Goal: Transaction & Acquisition: Book appointment/travel/reservation

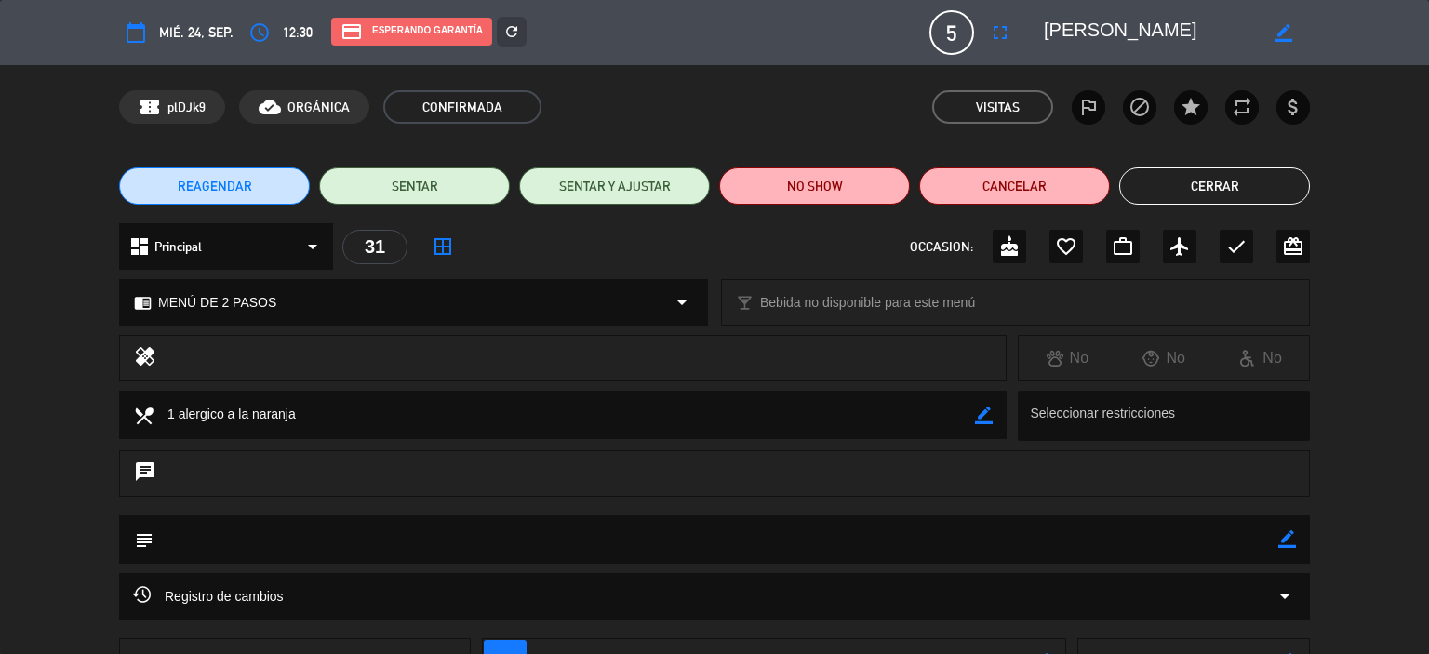
scroll to position [695, 0]
click at [1175, 164] on div "REAGENDAR SENTAR SENTAR Y AJUSTAR NO SHOW Cancelar Cerrar" at bounding box center [714, 186] width 1429 height 74
click at [1175, 174] on button "Cerrar" at bounding box center [1214, 185] width 191 height 37
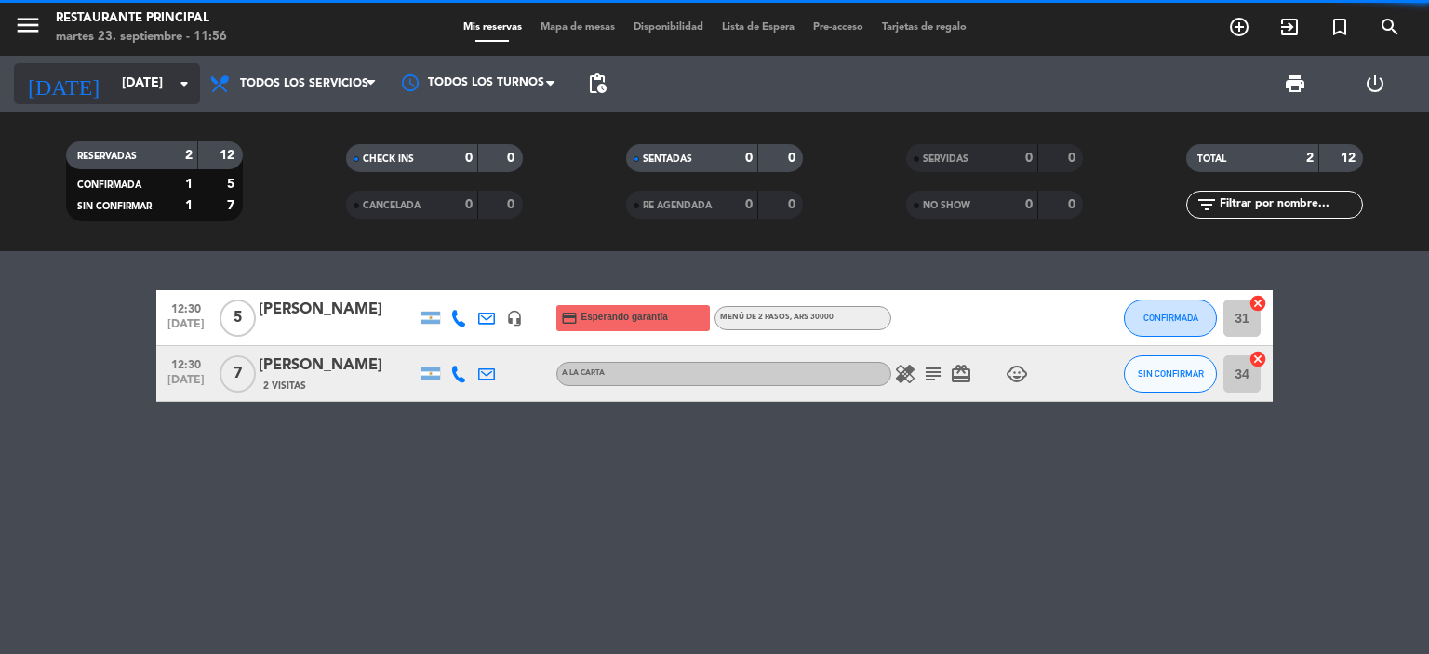
click at [117, 86] on input "[DATE]" at bounding box center [201, 83] width 177 height 33
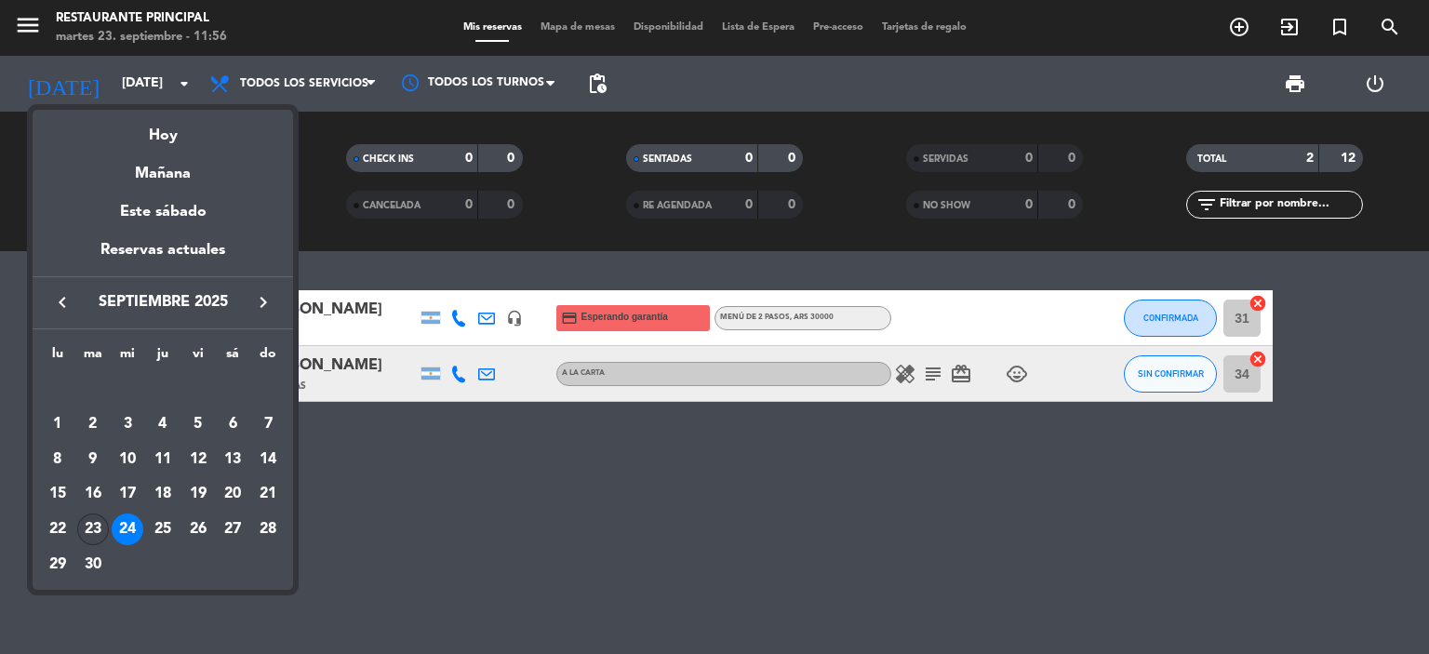
click at [97, 518] on div "23" at bounding box center [93, 530] width 32 height 32
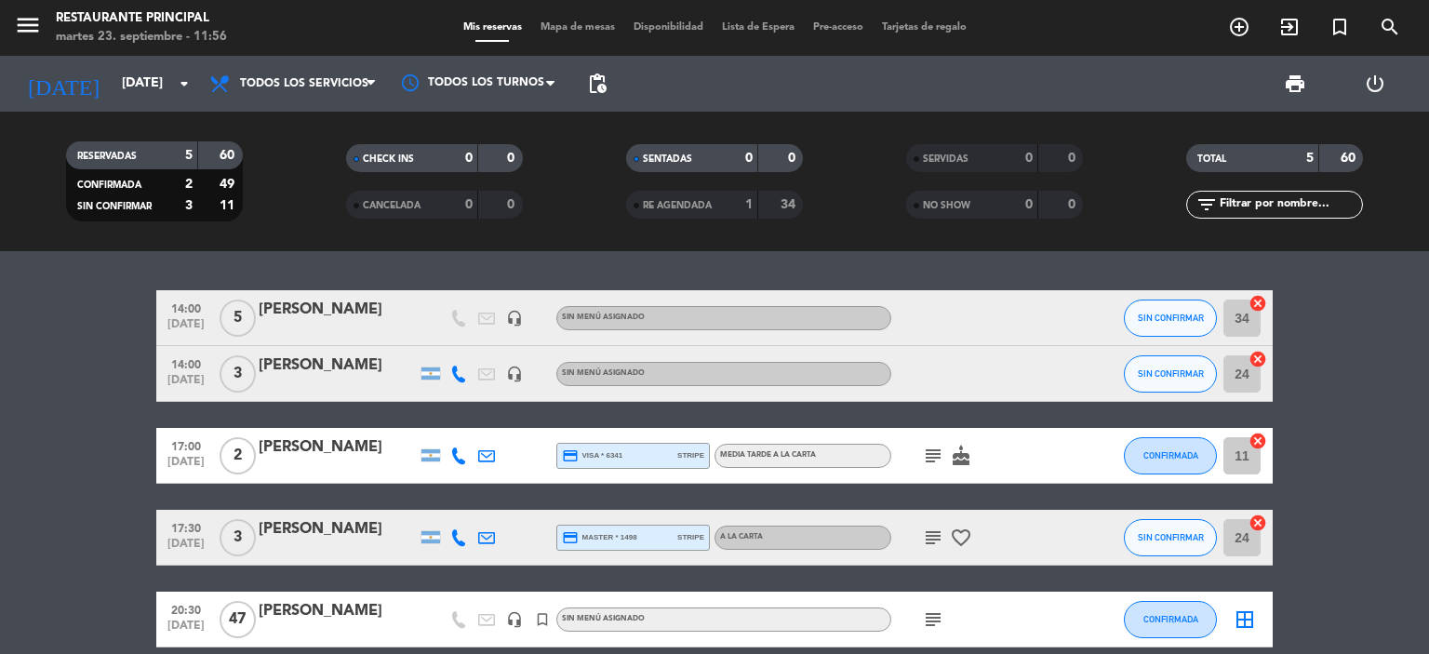
click at [327, 304] on div "[PERSON_NAME]" at bounding box center [338, 310] width 158 height 24
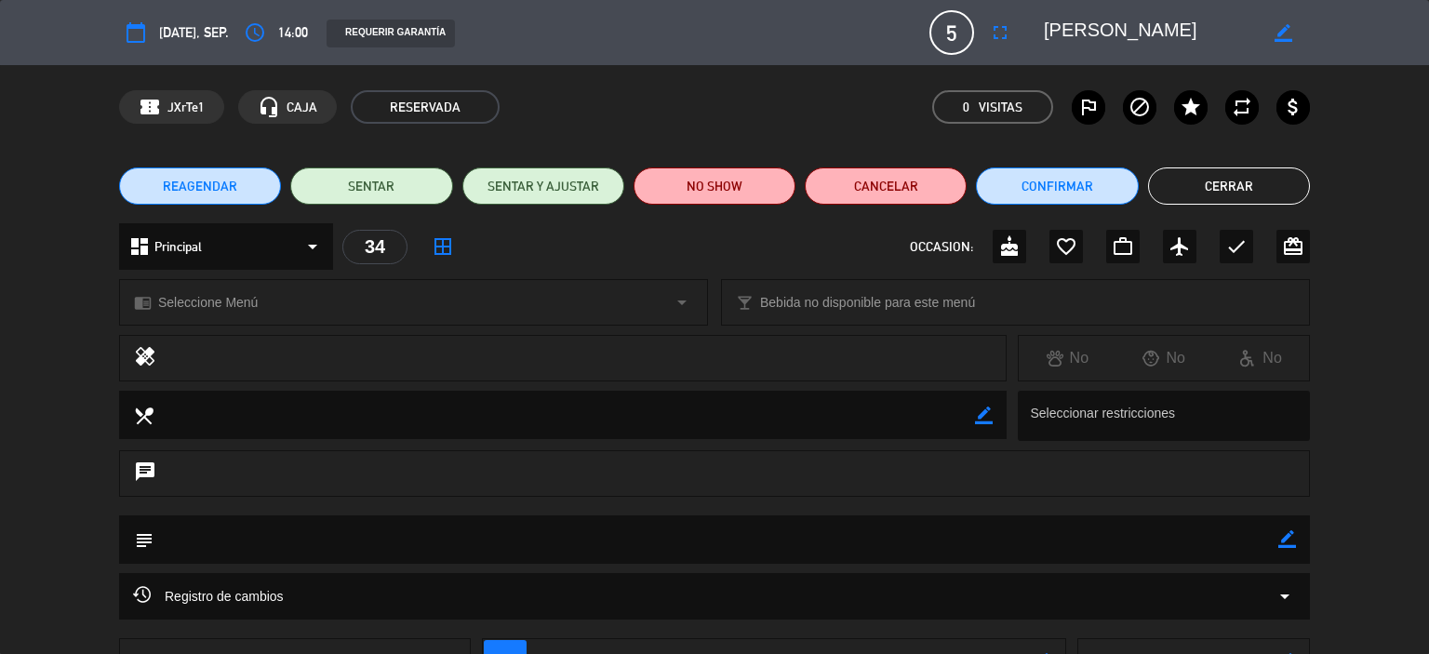
click at [1207, 183] on button "Cerrar" at bounding box center [1229, 185] width 162 height 37
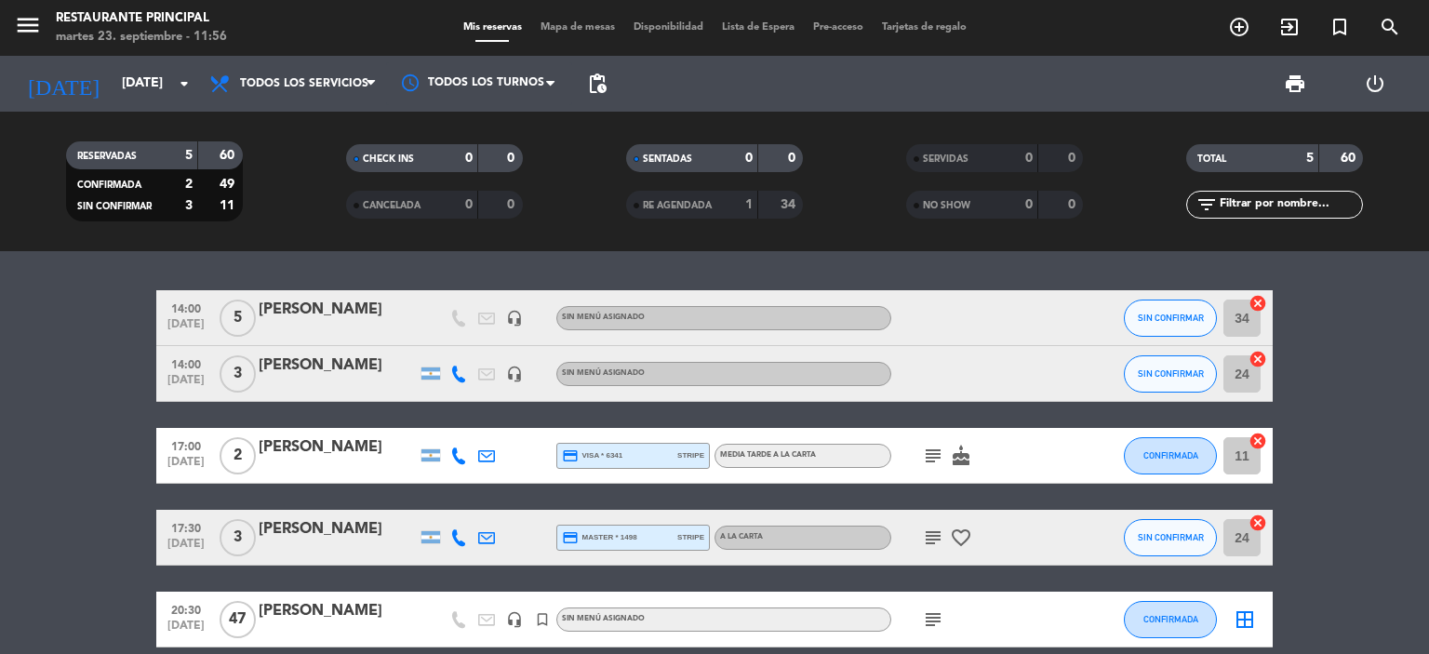
click at [293, 354] on div "[PERSON_NAME]" at bounding box center [338, 366] width 158 height 24
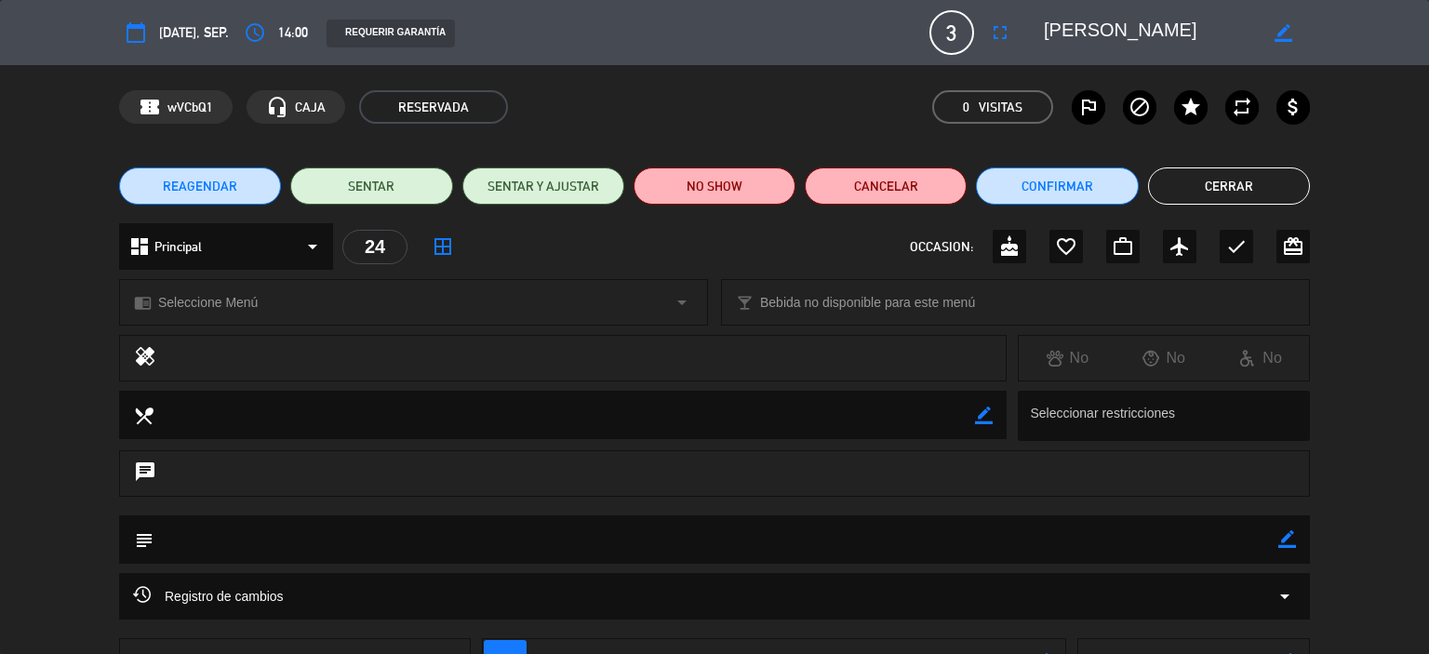
click at [1186, 190] on button "Cerrar" at bounding box center [1229, 185] width 162 height 37
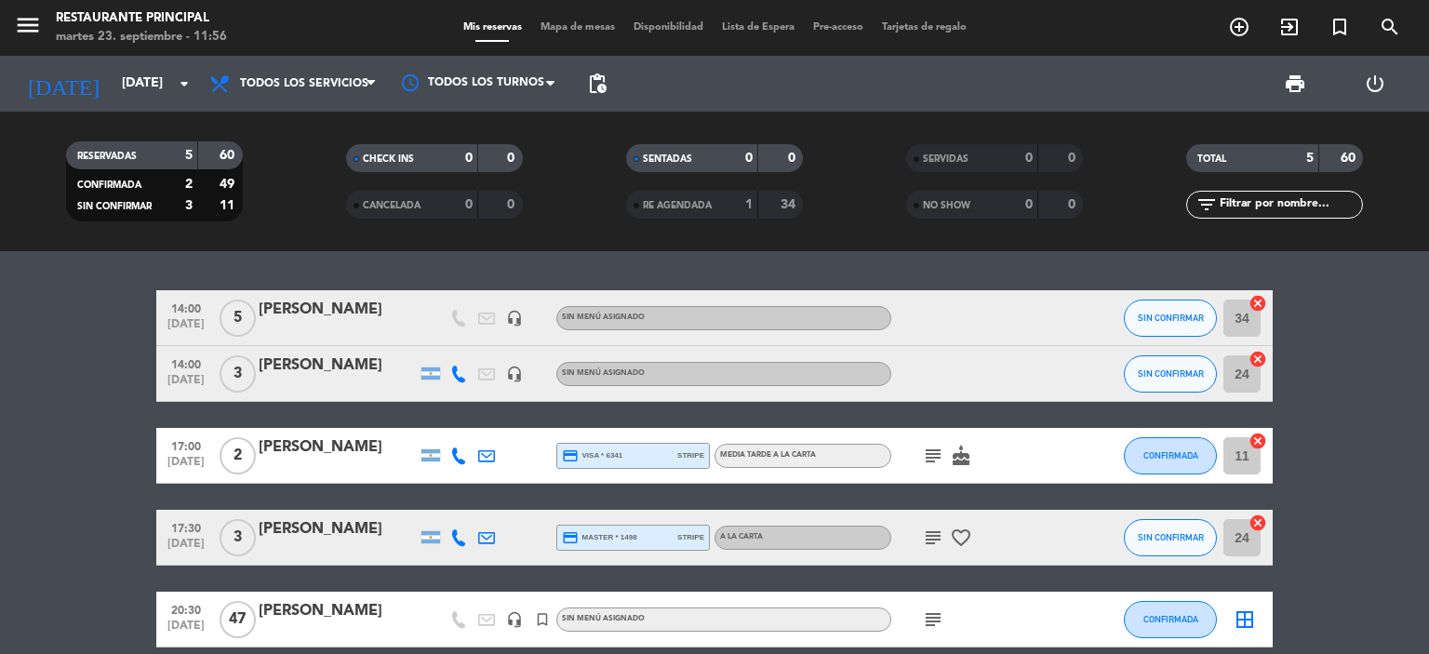
click at [938, 462] on icon "subject" at bounding box center [933, 456] width 22 height 22
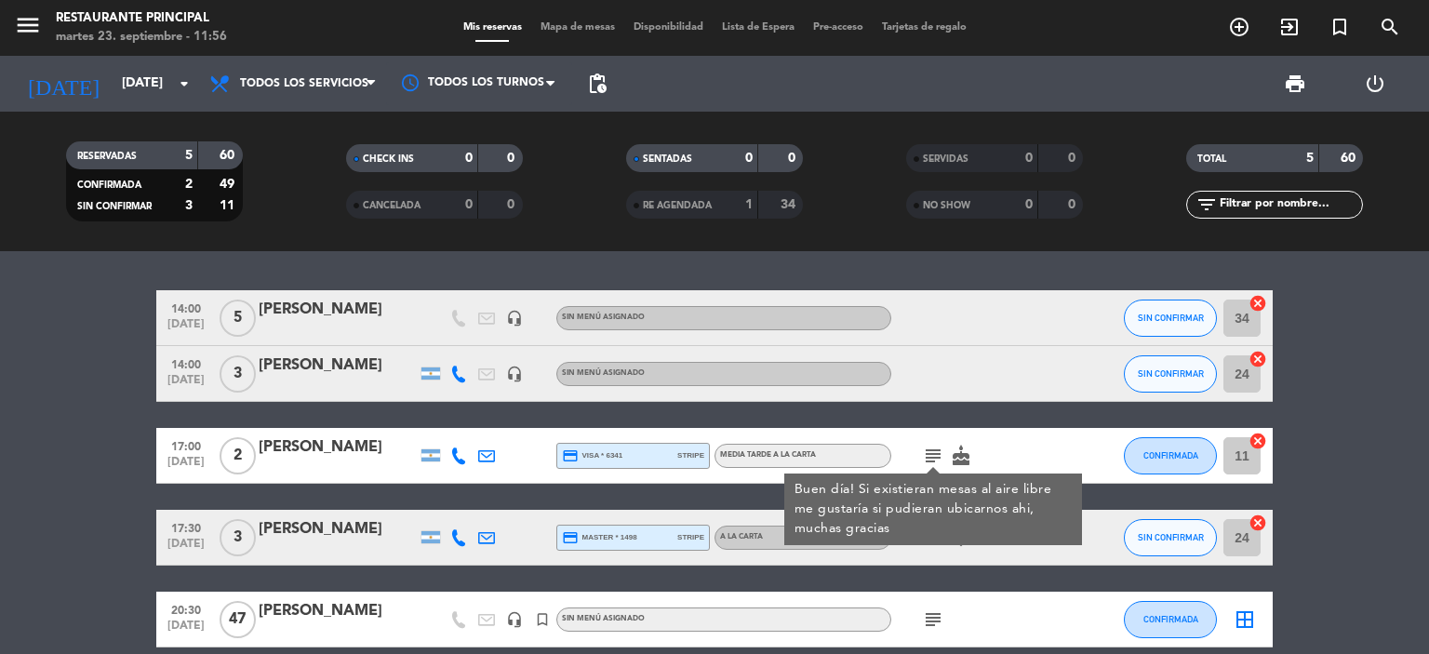
scroll to position [86, 0]
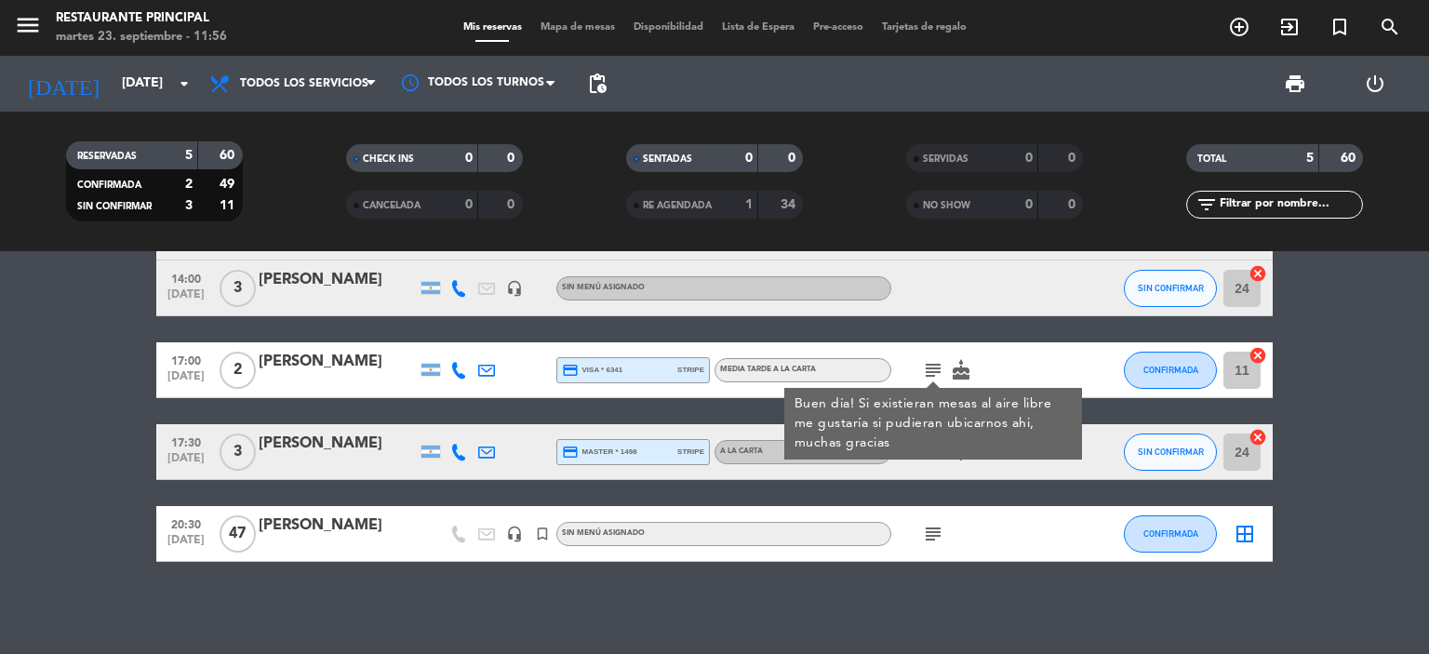
click at [968, 468] on div "subject favorite_border" at bounding box center [974, 451] width 167 height 55
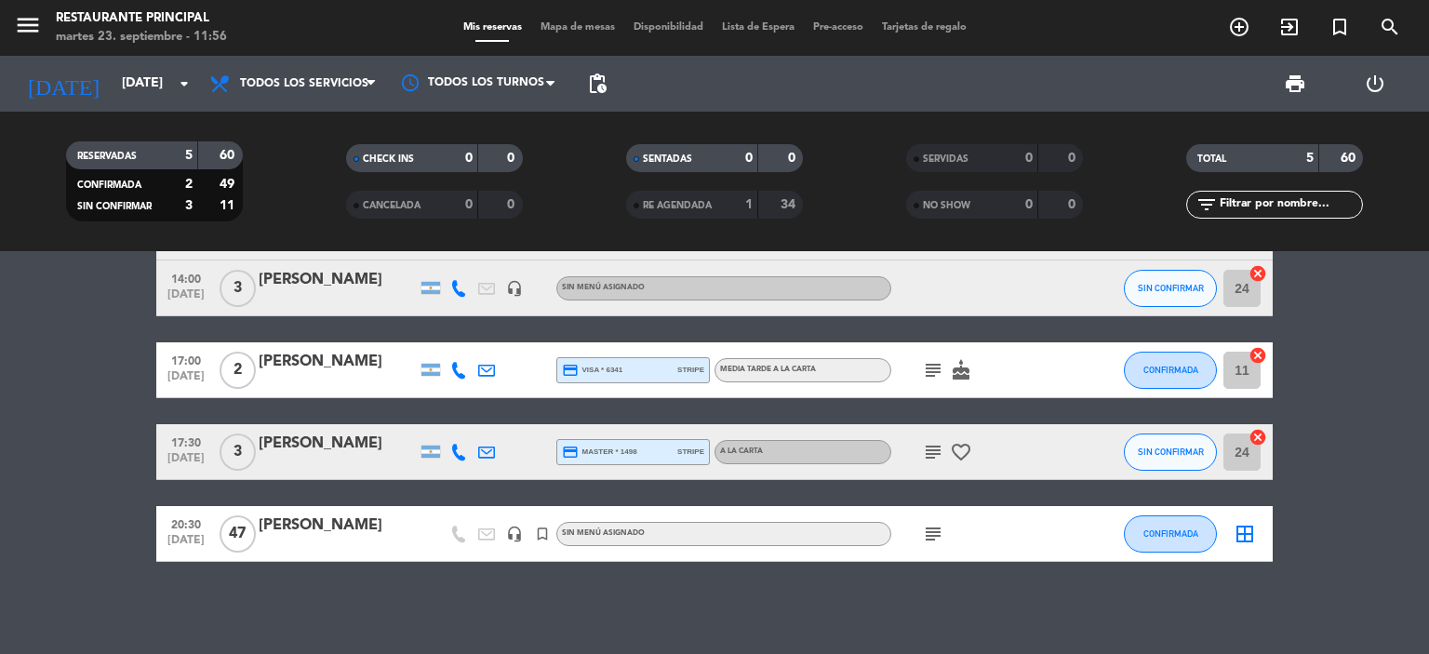
click at [937, 453] on icon "subject" at bounding box center [933, 452] width 22 height 22
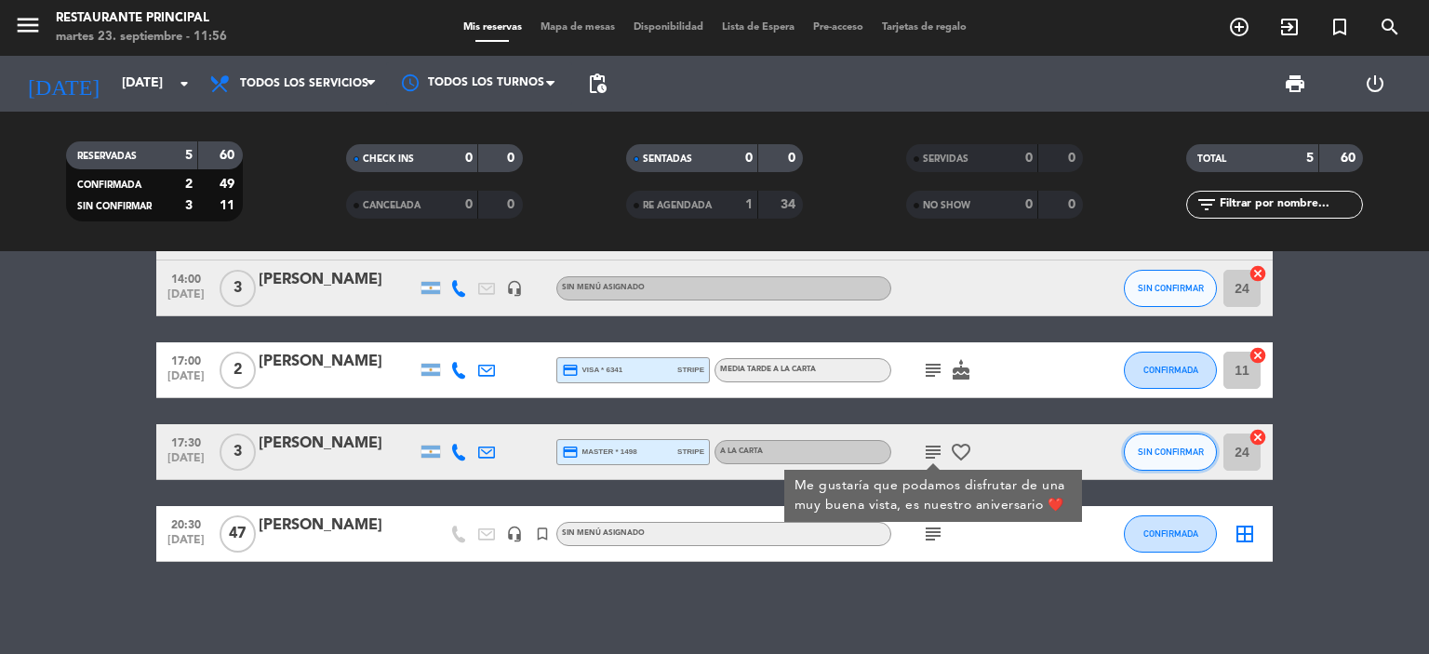
click at [1156, 448] on span "SIN CONFIRMAR" at bounding box center [1171, 452] width 66 height 10
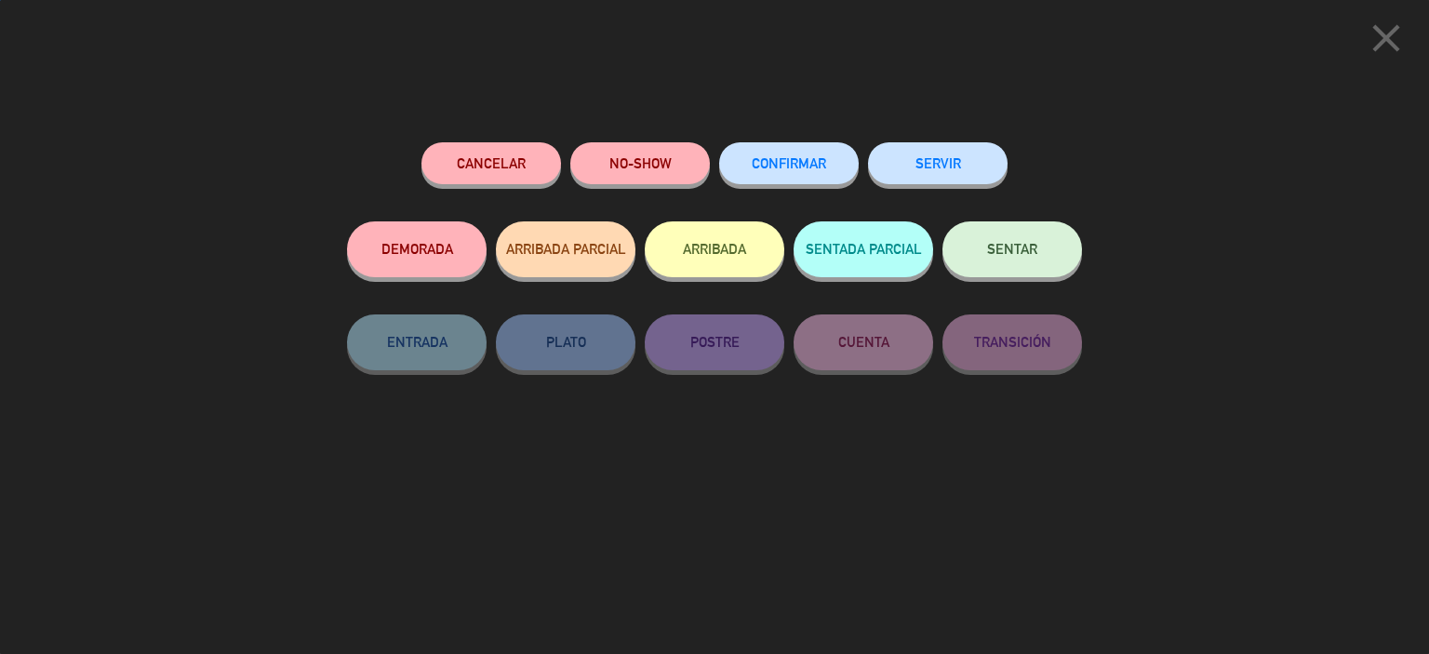
click at [804, 161] on span "CONFIRMAR" at bounding box center [789, 163] width 74 height 16
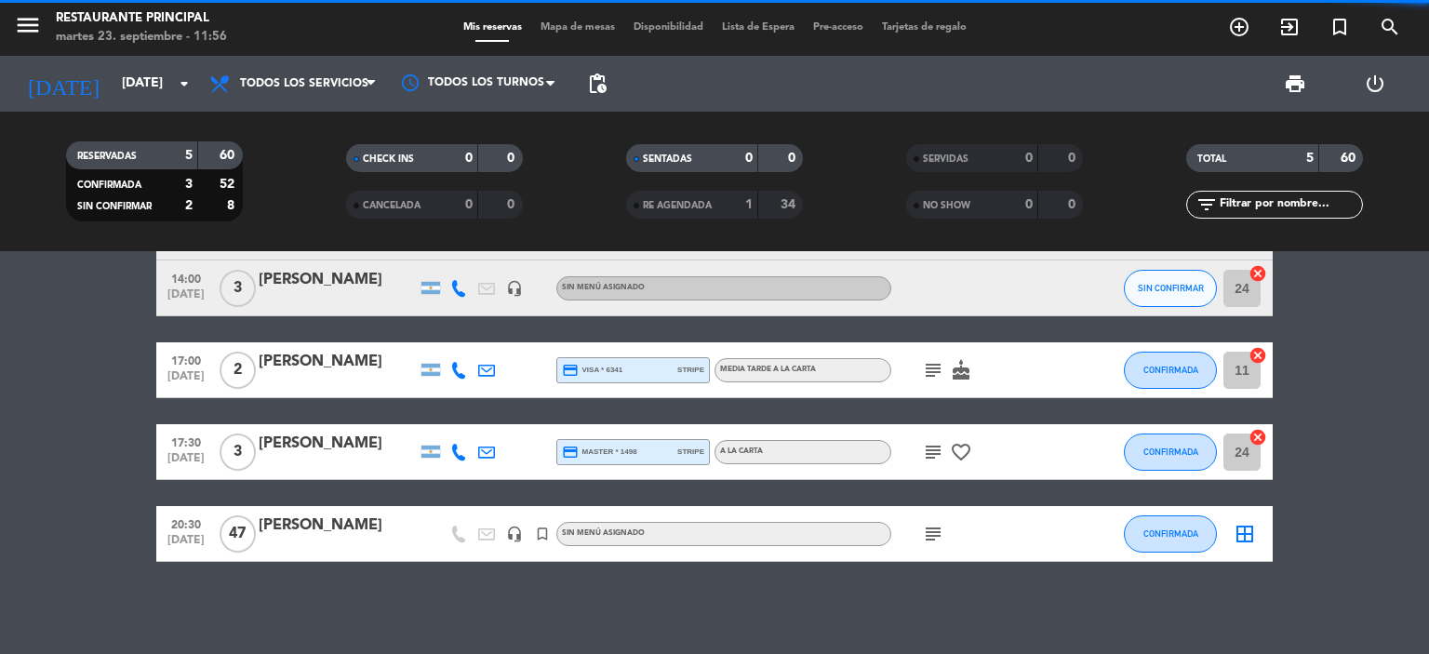
click at [919, 539] on span "subject" at bounding box center [933, 534] width 28 height 22
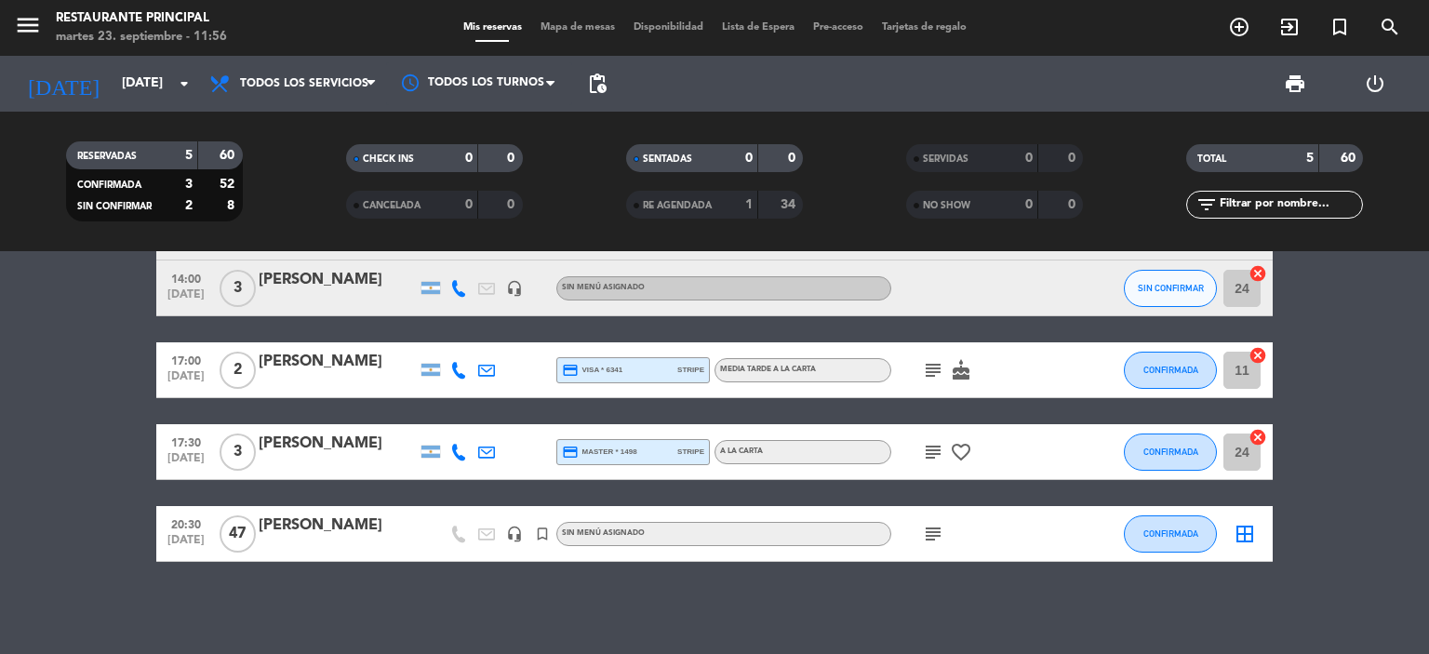
click at [931, 539] on icon "subject" at bounding box center [933, 534] width 22 height 22
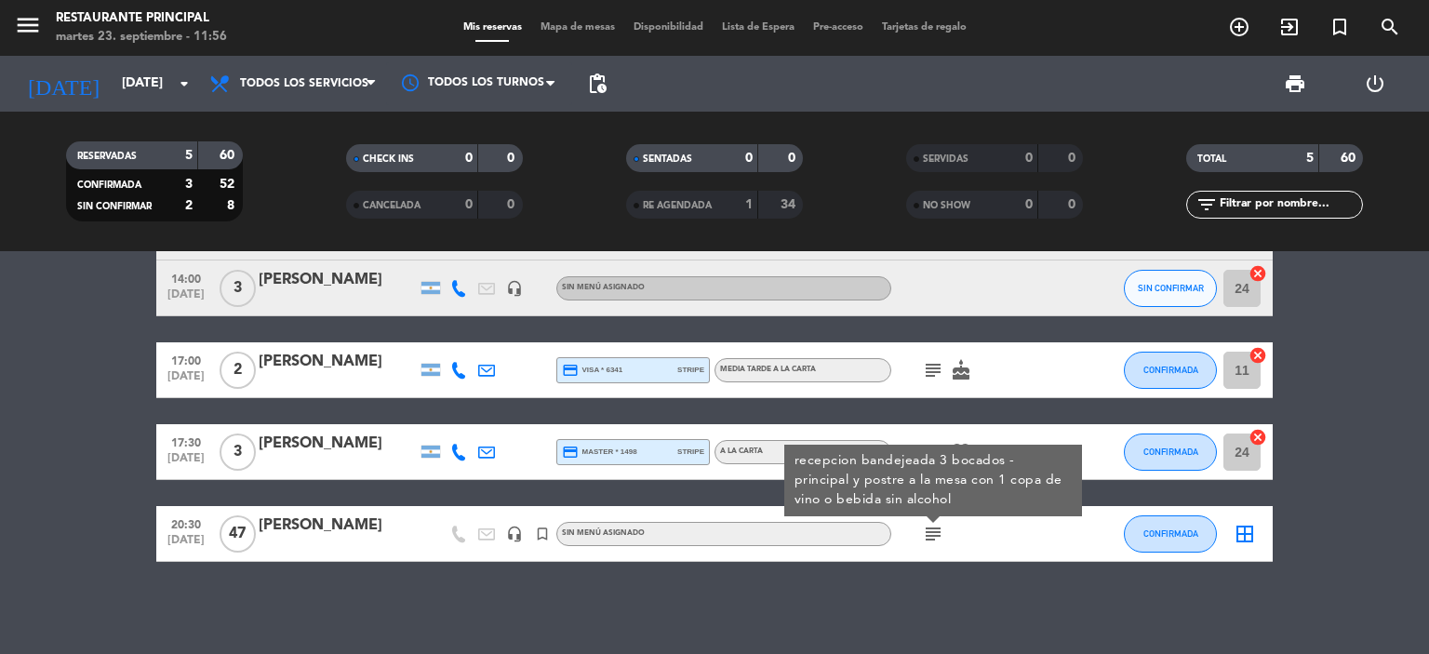
click at [1017, 537] on div "subject recepcion bandejeada 3 bocados - principal y postre a la mesa con 1 cop…" at bounding box center [974, 533] width 167 height 55
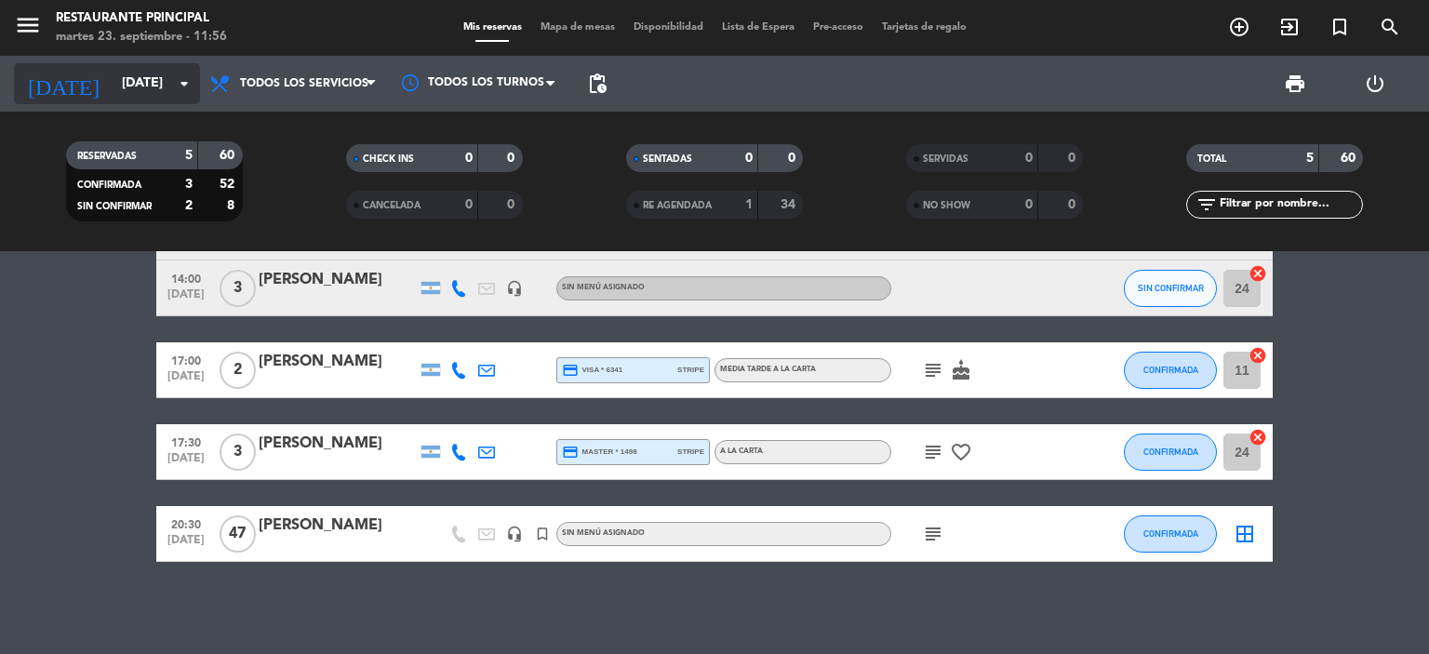
click at [132, 91] on input "[DATE]" at bounding box center [201, 83] width 177 height 33
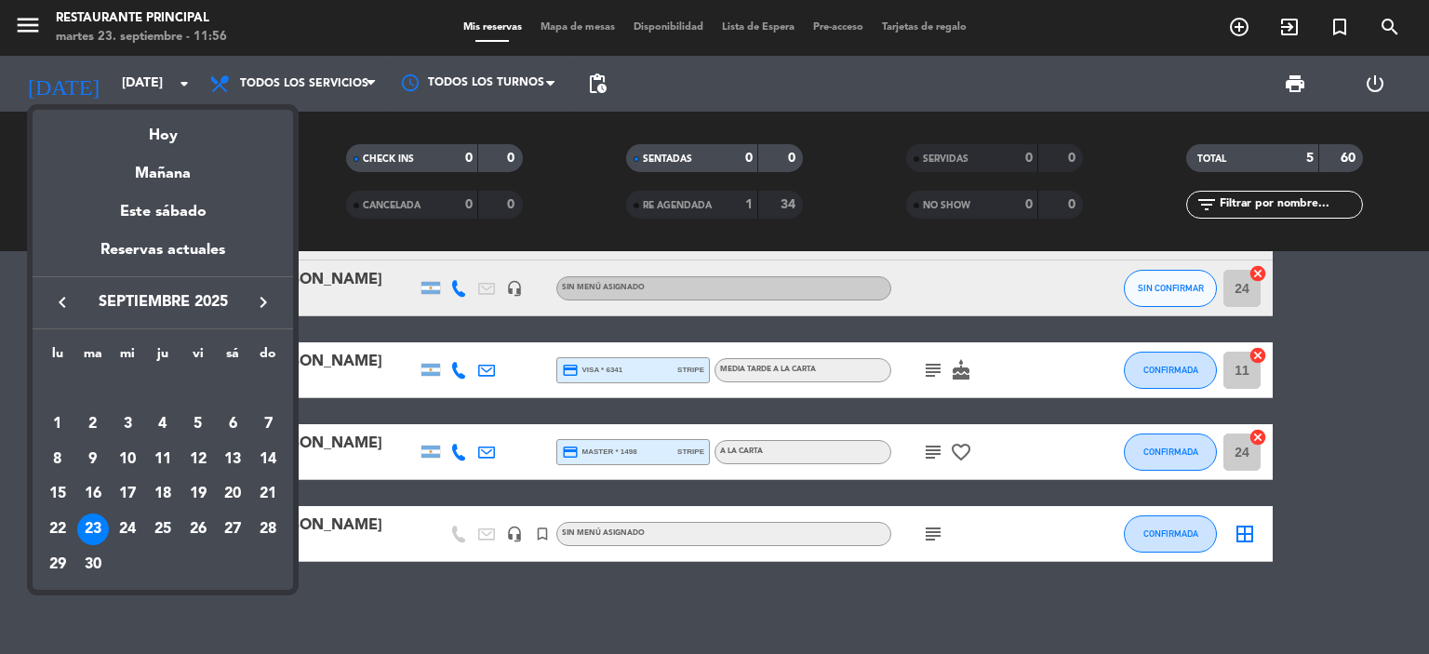
click at [267, 301] on icon "keyboard_arrow_right" at bounding box center [263, 302] width 22 height 22
click at [85, 462] on div "7" at bounding box center [93, 460] width 32 height 32
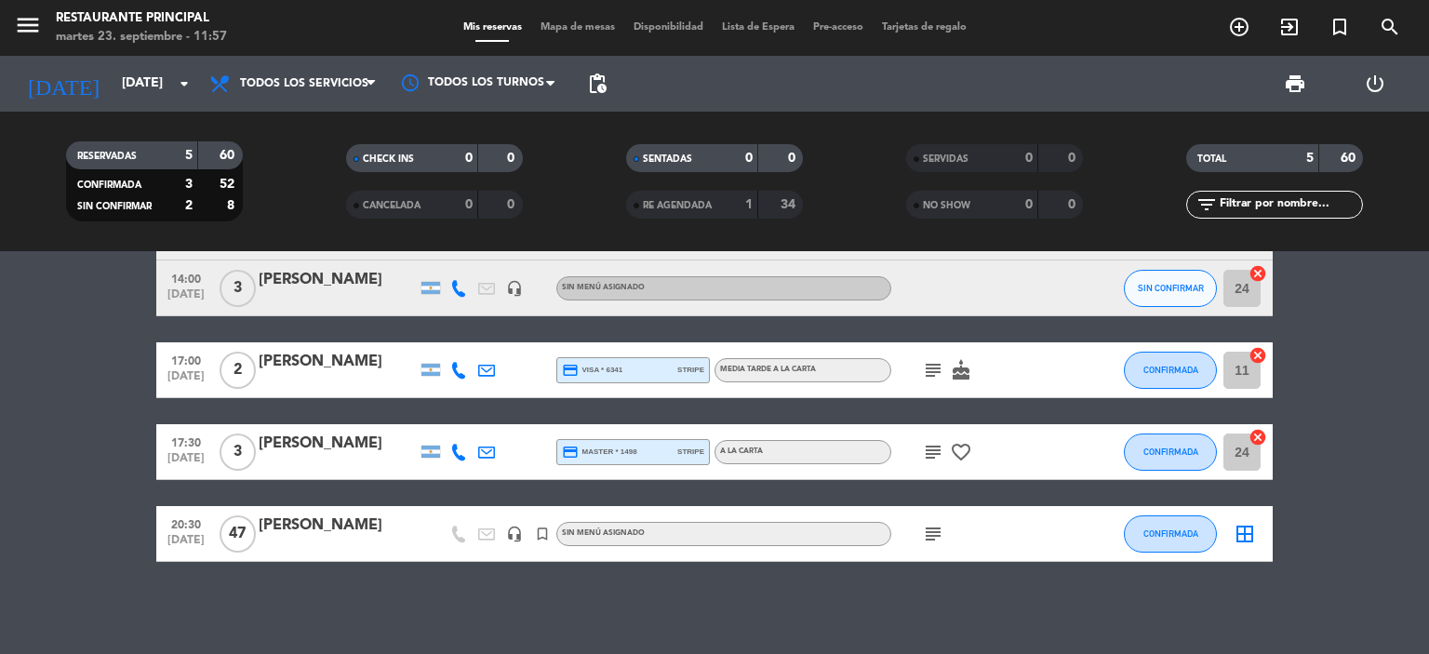
type input "[DATE]"
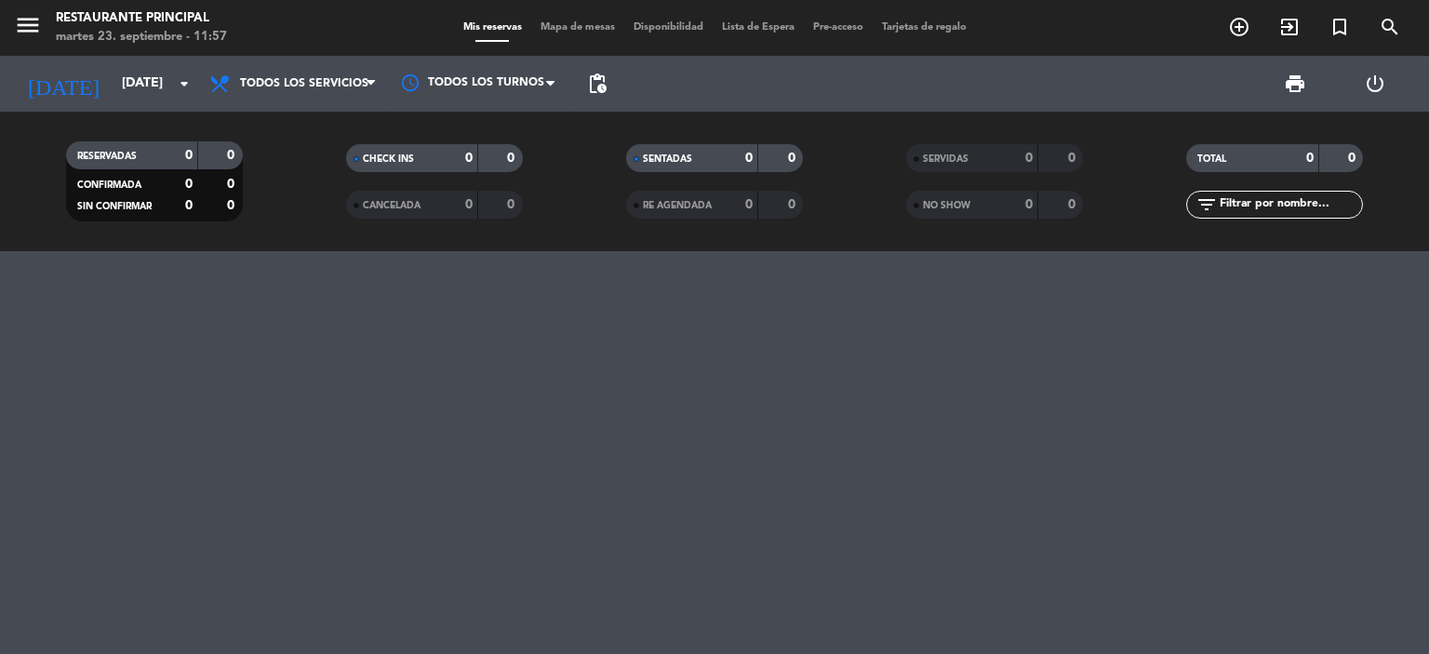
scroll to position [0, 0]
click at [1236, 33] on icon "add_circle_outline" at bounding box center [1239, 27] width 22 height 22
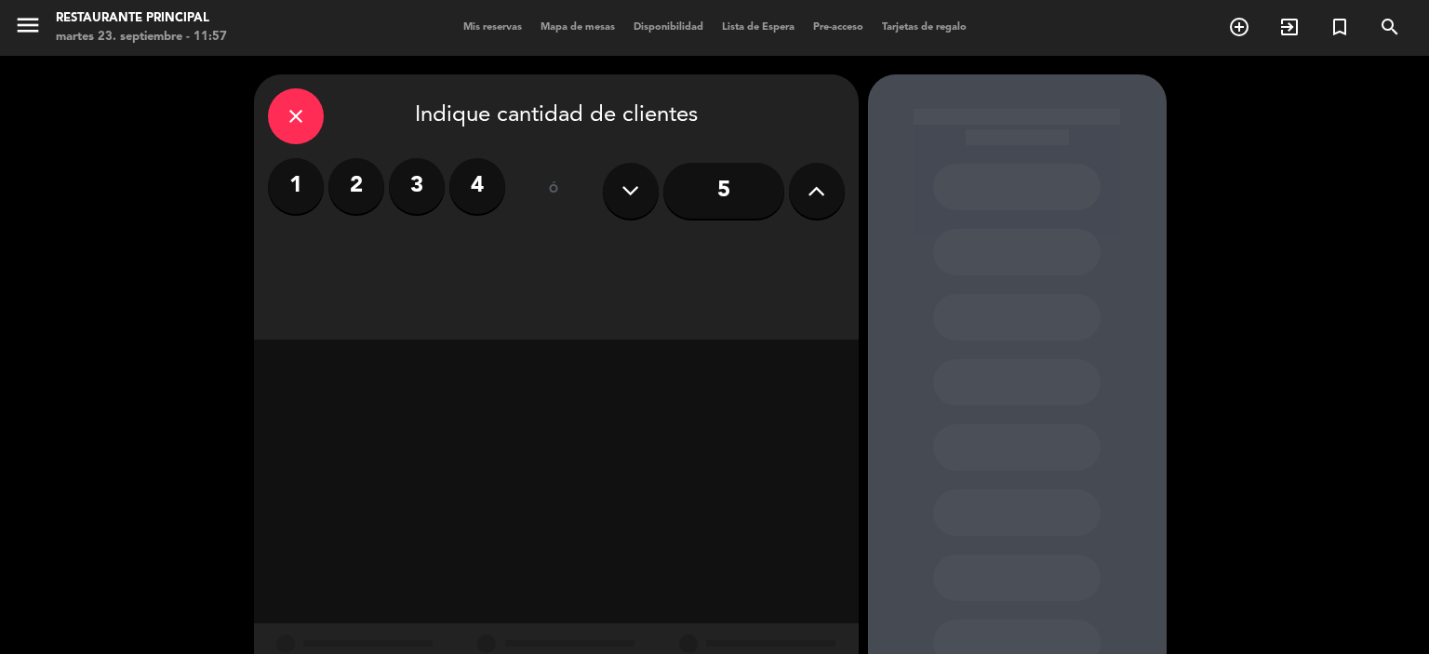
click at [357, 197] on label "2" at bounding box center [356, 186] width 56 height 56
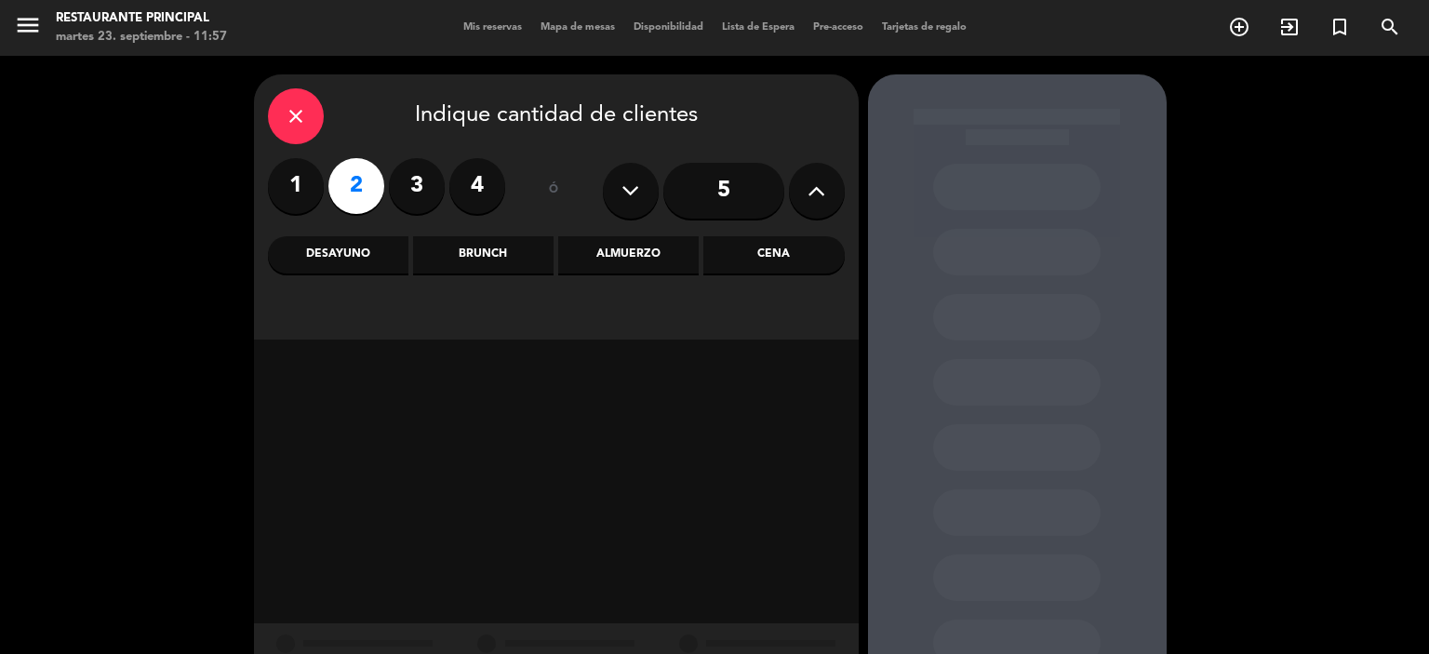
click at [510, 261] on div "Brunch" at bounding box center [483, 254] width 141 height 37
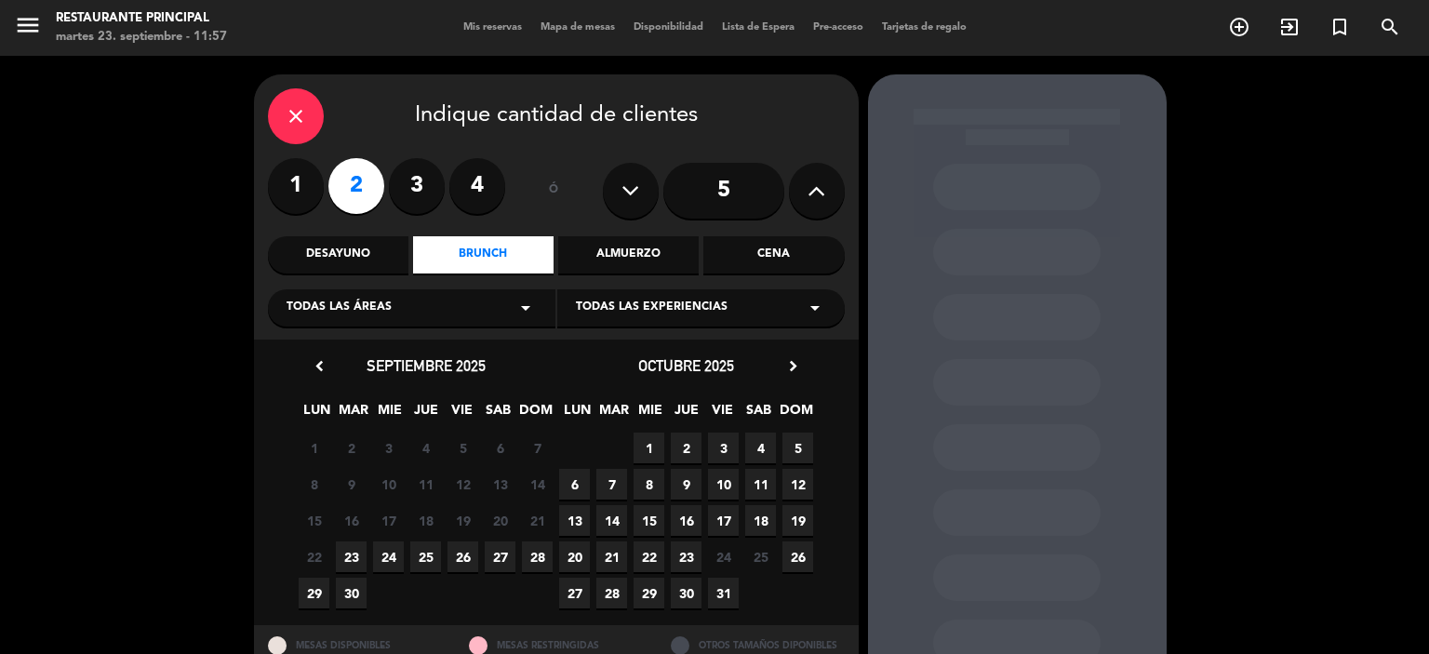
click at [610, 490] on span "7" at bounding box center [611, 484] width 31 height 31
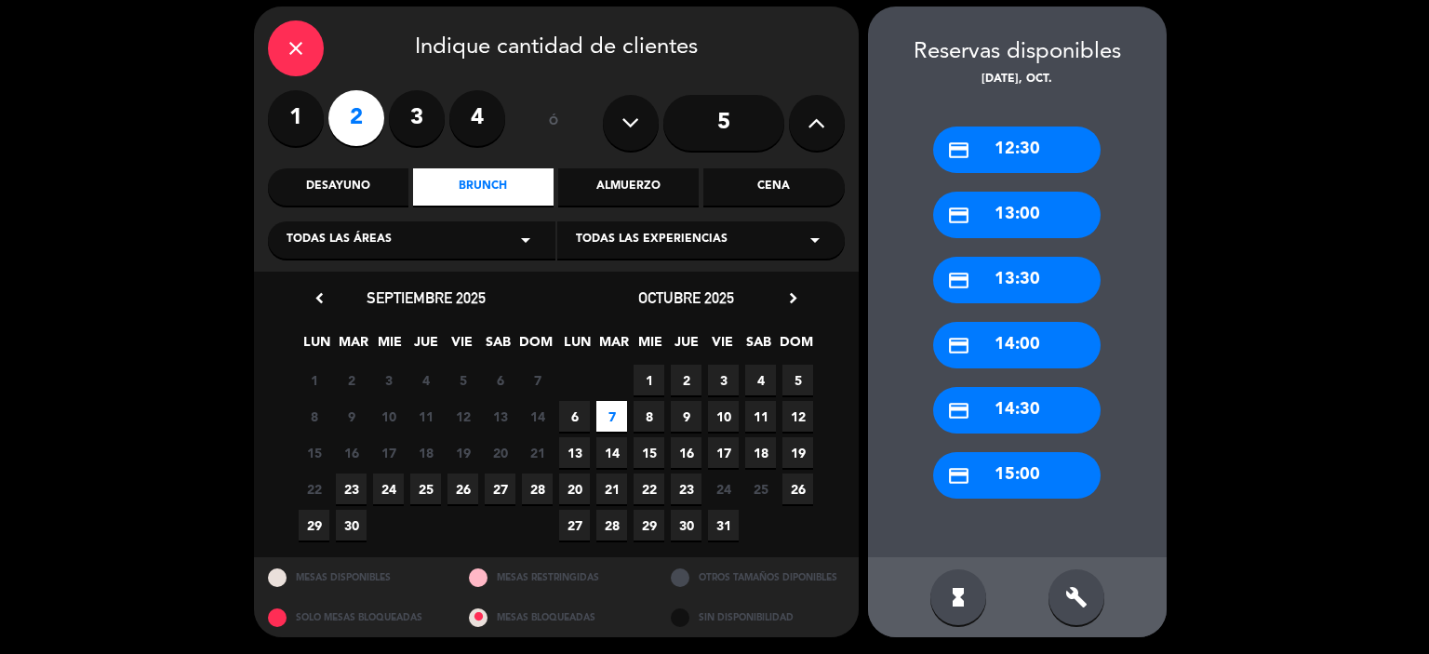
click at [975, 271] on div "credit_card 13:30" at bounding box center [1016, 280] width 167 height 47
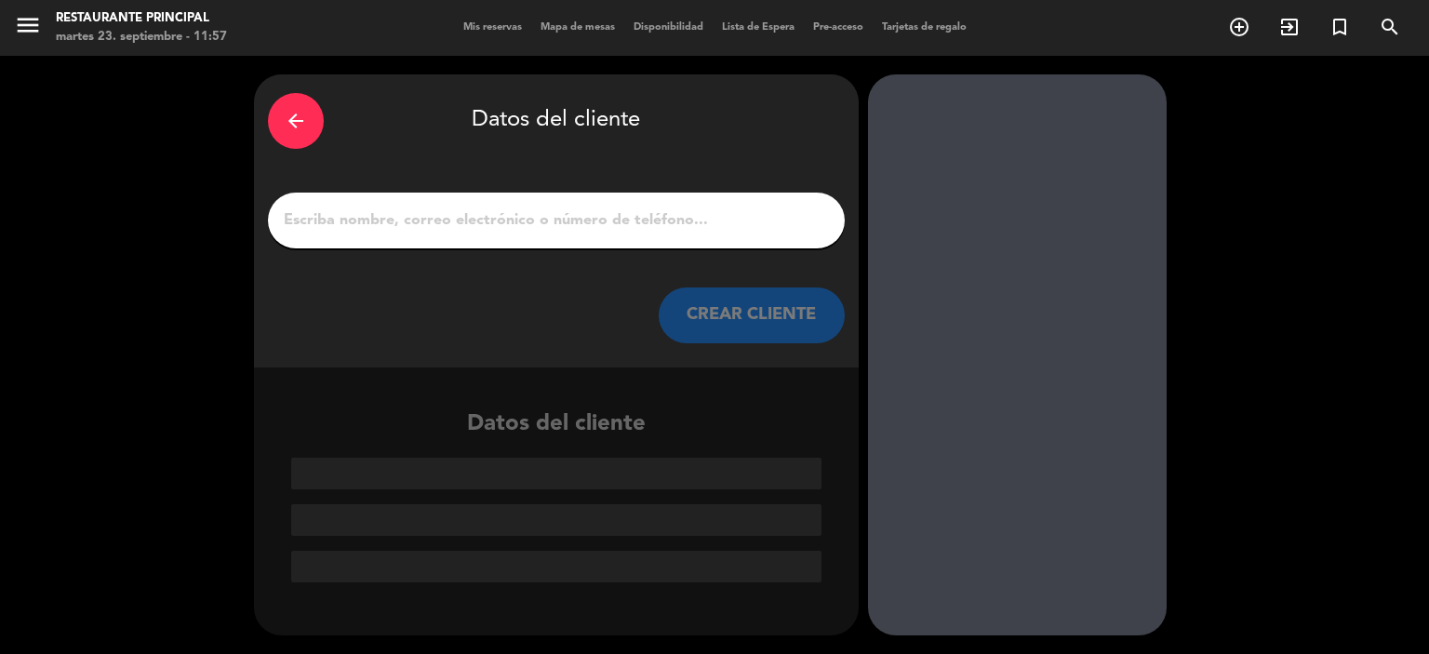
click at [708, 210] on input "Página Completa" at bounding box center [556, 221] width 549 height 26
click at [634, 189] on div "arrow_back Datos del cliente CREAR CLIENTE" at bounding box center [556, 220] width 605 height 293
click at [636, 221] on input "Página Completa" at bounding box center [556, 221] width 549 height 26
paste input "[PERSON_NAME]"
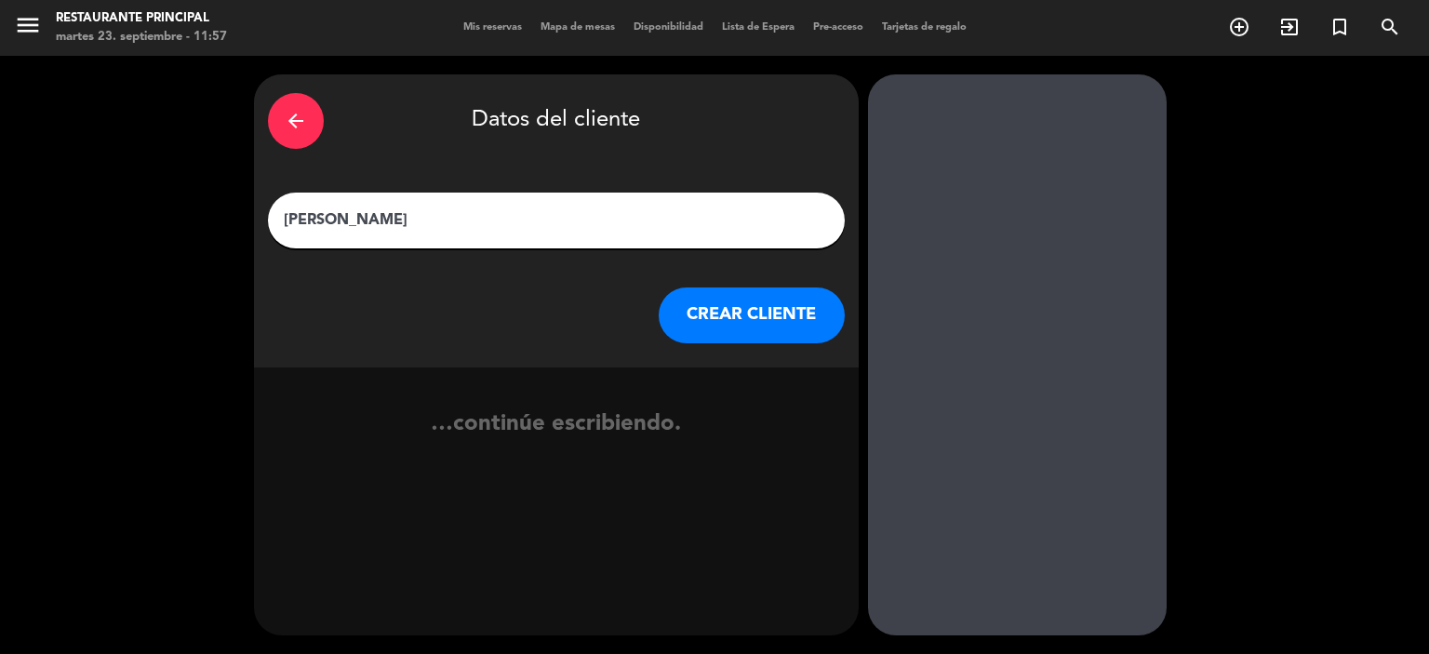
type input "[PERSON_NAME]"
click at [715, 307] on button "CREAR CLIENTE" at bounding box center [752, 316] width 186 height 56
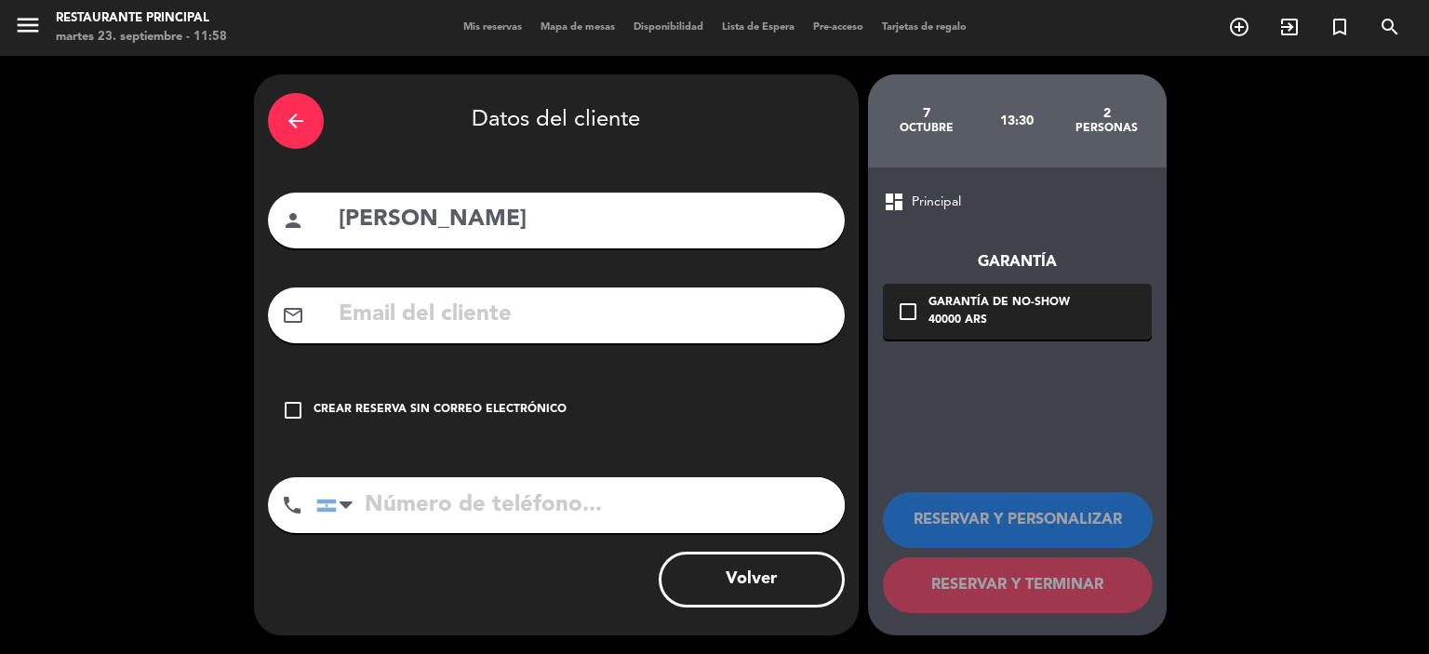
click at [717, 323] on input "text" at bounding box center [584, 315] width 494 height 38
paste input "Operaciones - Distintos <[EMAIL_ADDRESS][DOMAIN_NAME]>"
type input "Operaciones - Distintos <[EMAIL_ADDRESS][DOMAIN_NAME]>"
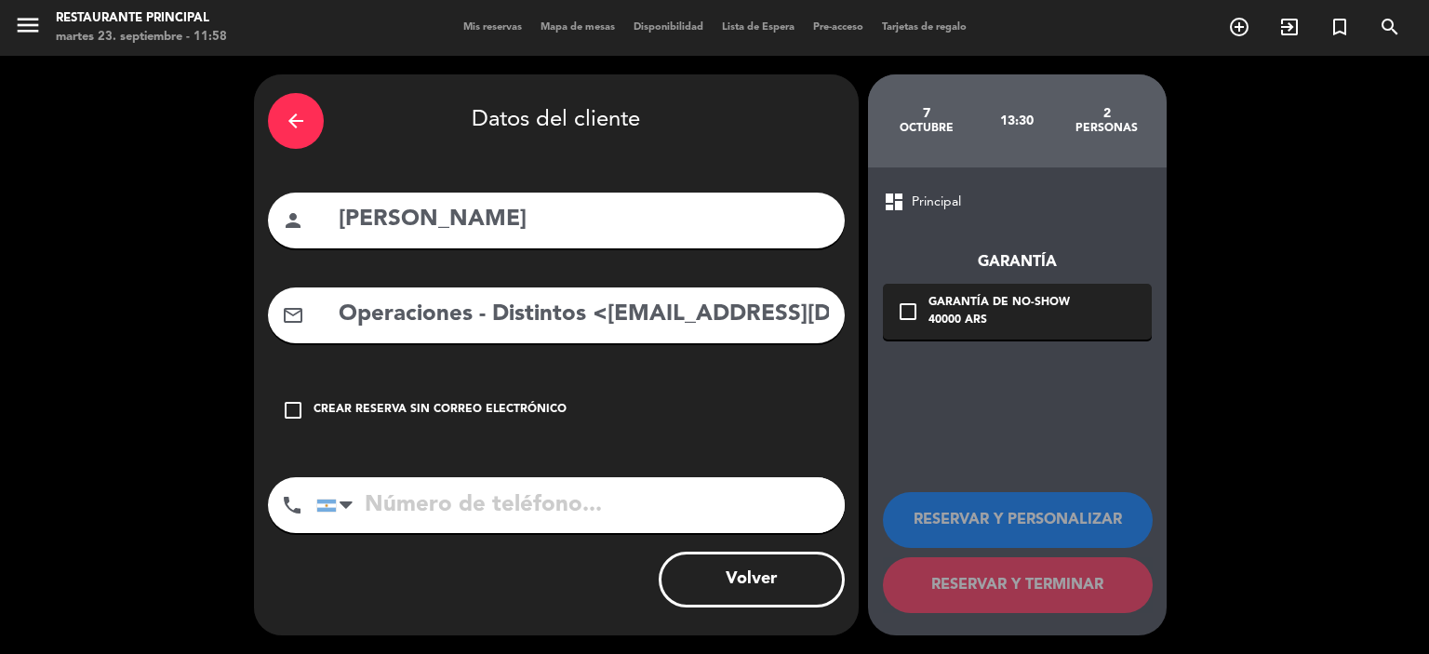
scroll to position [0, 47]
type textarea "<"
drag, startPoint x: 564, startPoint y: 315, endPoint x: 241, endPoint y: 276, distance: 325.3
click at [241, 276] on div "arrow_back Datos del cliente person [PERSON_NAME] mail_outline Operaciones - Di…" at bounding box center [714, 355] width 1429 height 598
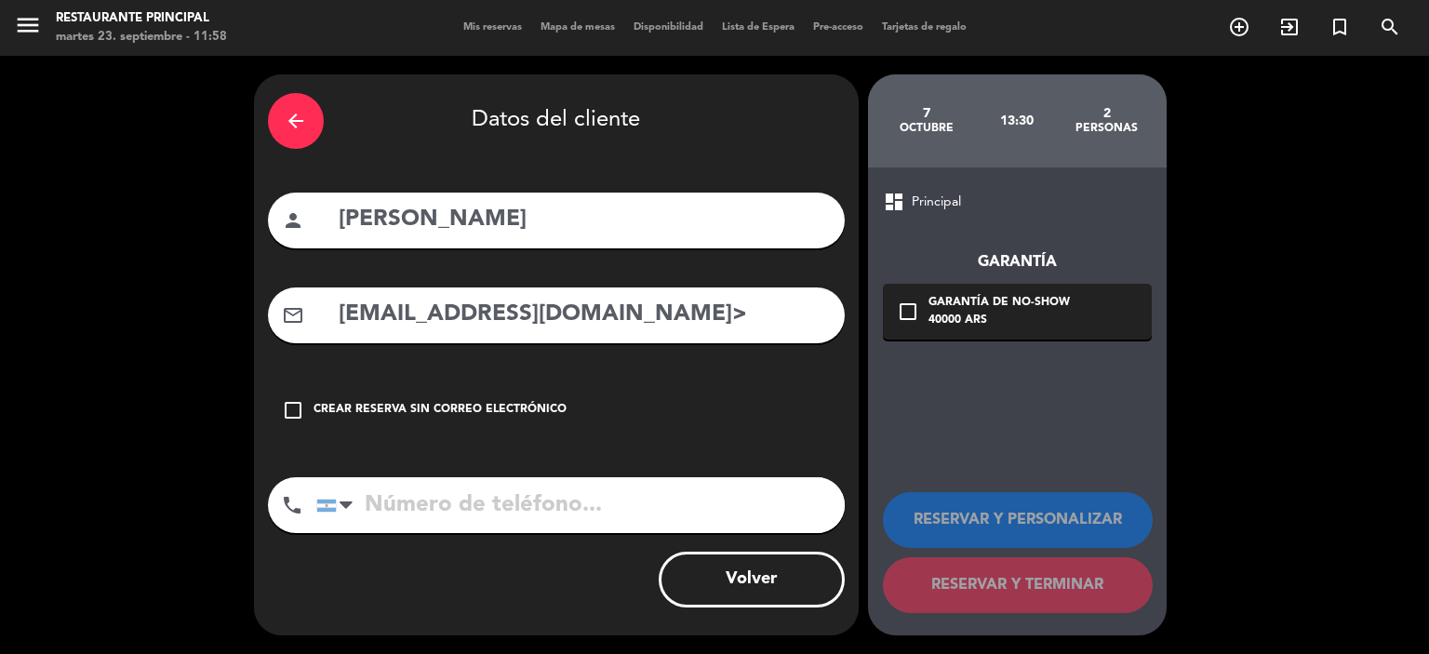
click at [623, 323] on input "[EMAIL_ADDRESS][DOMAIN_NAME]>" at bounding box center [584, 315] width 494 height 38
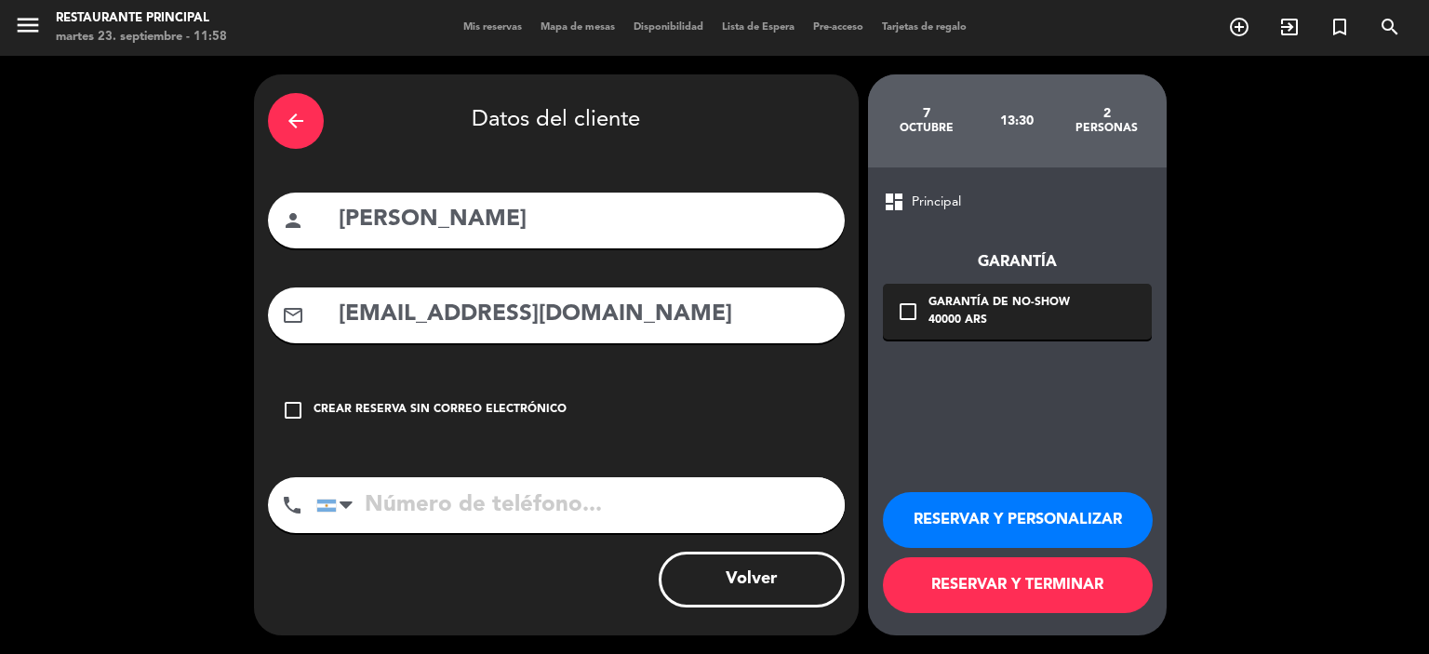
type input "[EMAIL_ADDRESS][DOMAIN_NAME]"
click at [988, 517] on button "RESERVAR Y PERSONALIZAR" at bounding box center [1018, 520] width 270 height 56
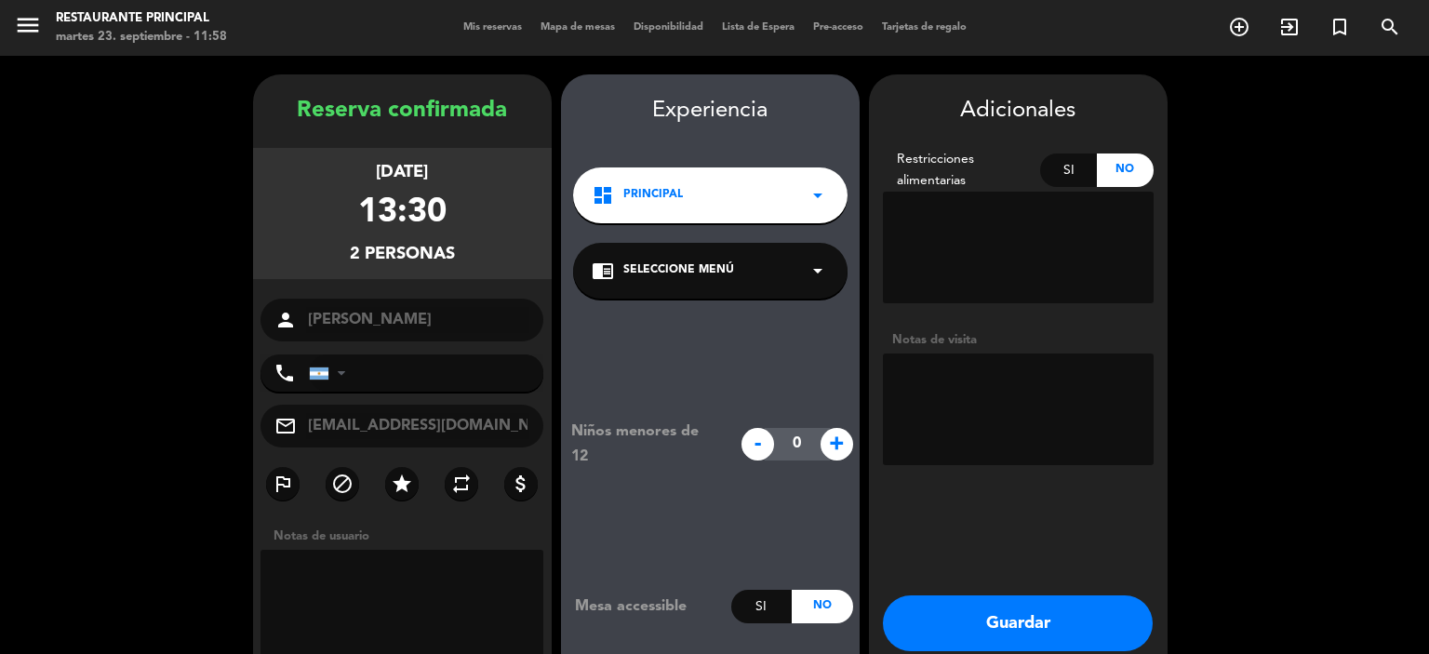
scroll to position [74, 0]
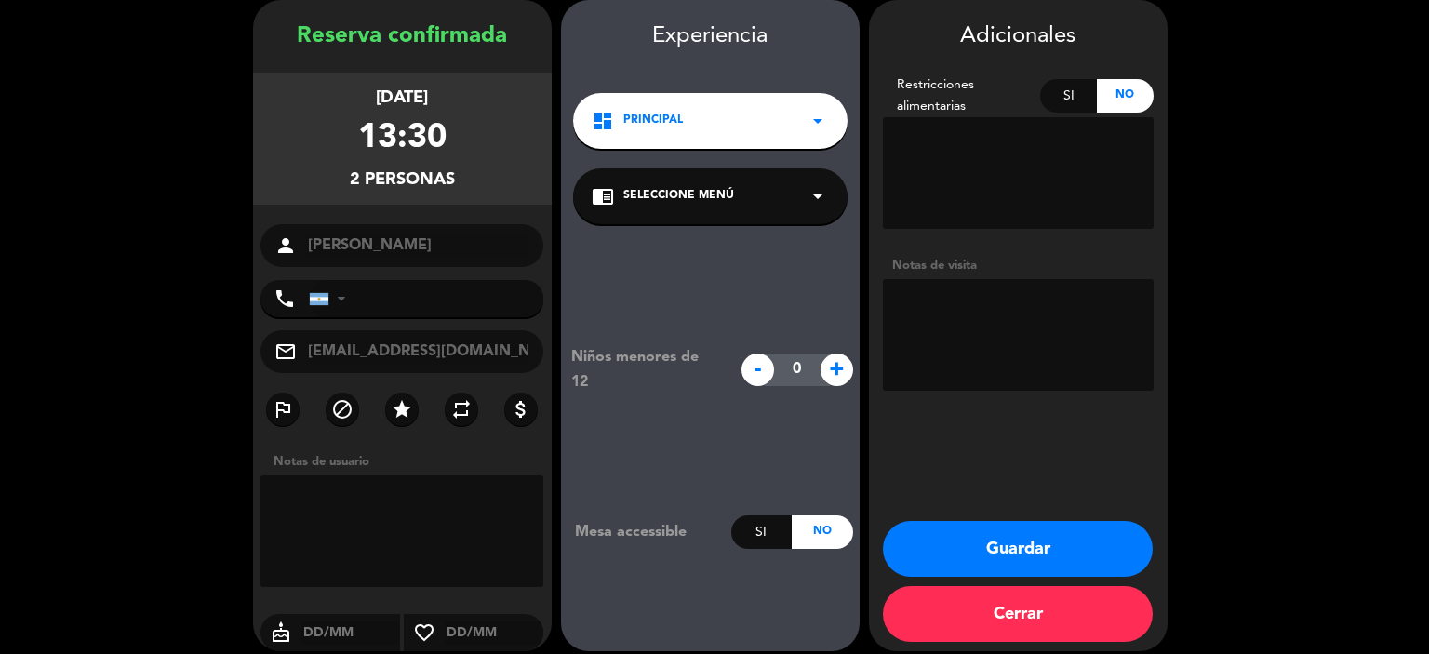
click at [1008, 356] on textarea at bounding box center [1018, 335] width 271 height 112
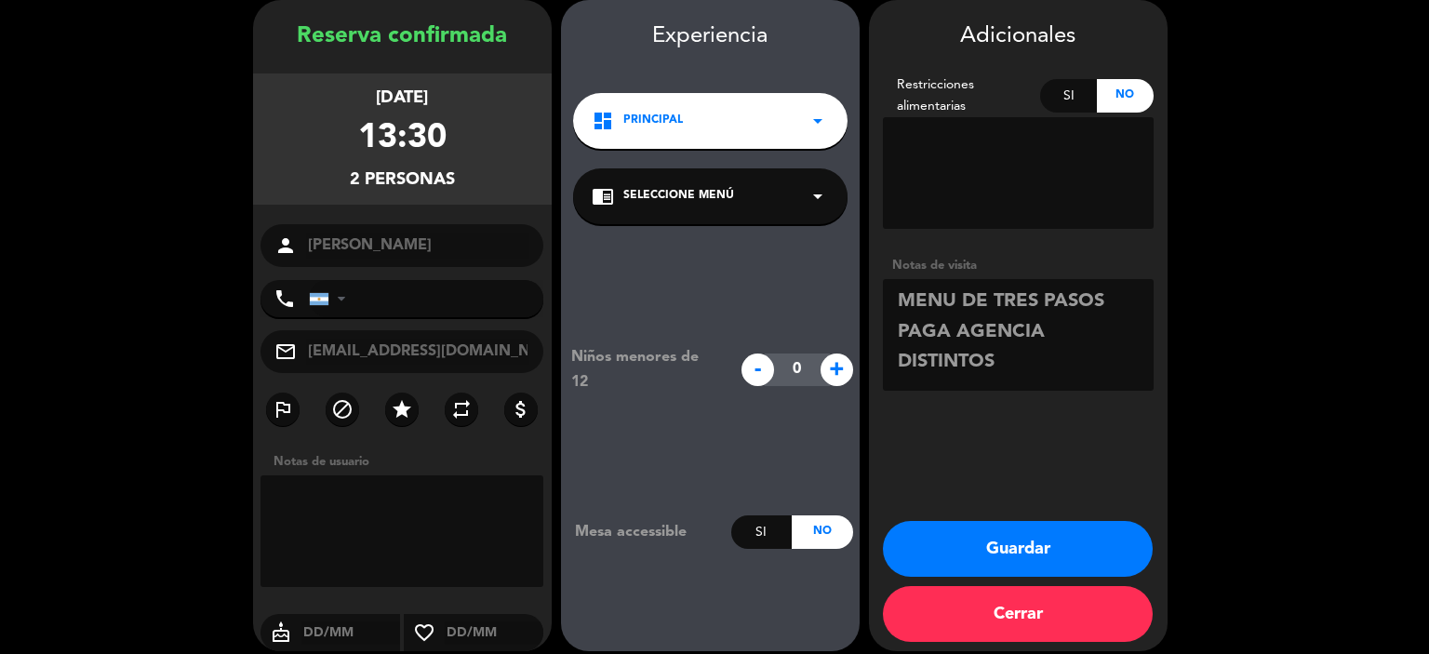
type textarea "MENU DE TRES PASOS PAGA AGENCIA DISTINTOS"
click at [1027, 550] on button "Guardar" at bounding box center [1018, 549] width 270 height 56
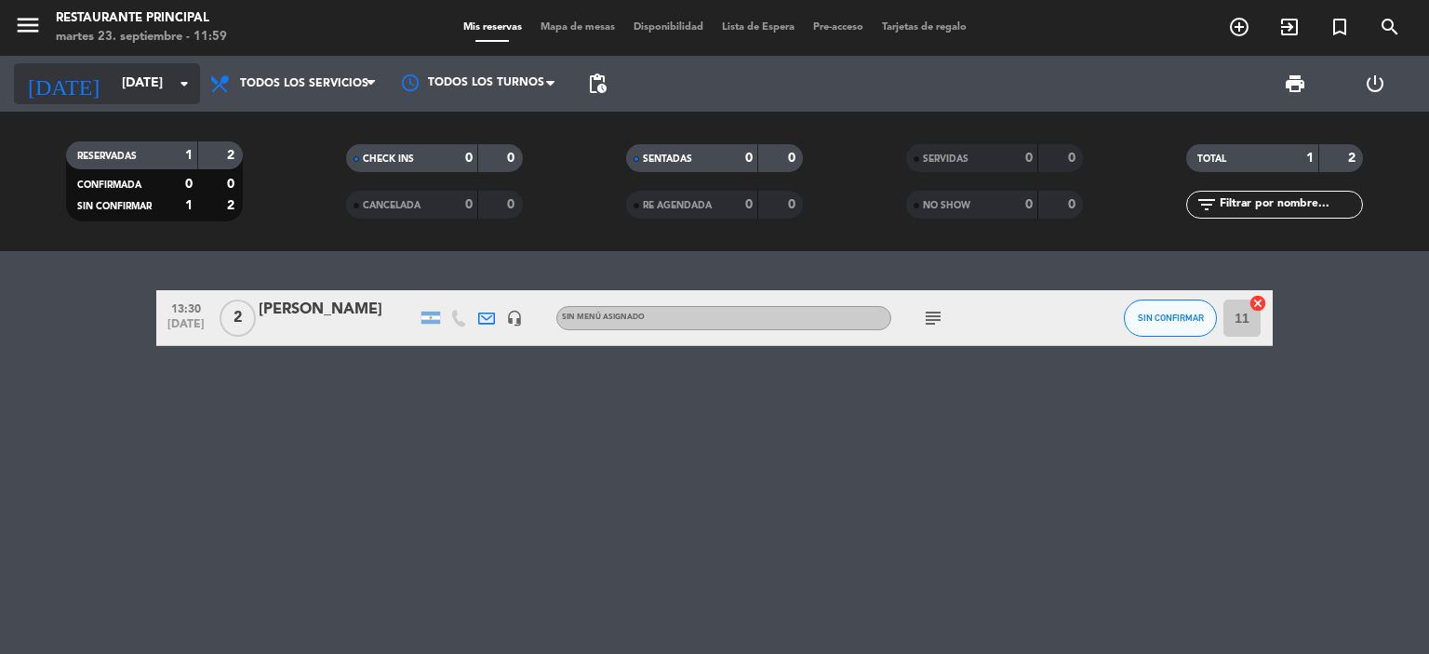
click at [169, 87] on input "[DATE]" at bounding box center [201, 83] width 177 height 33
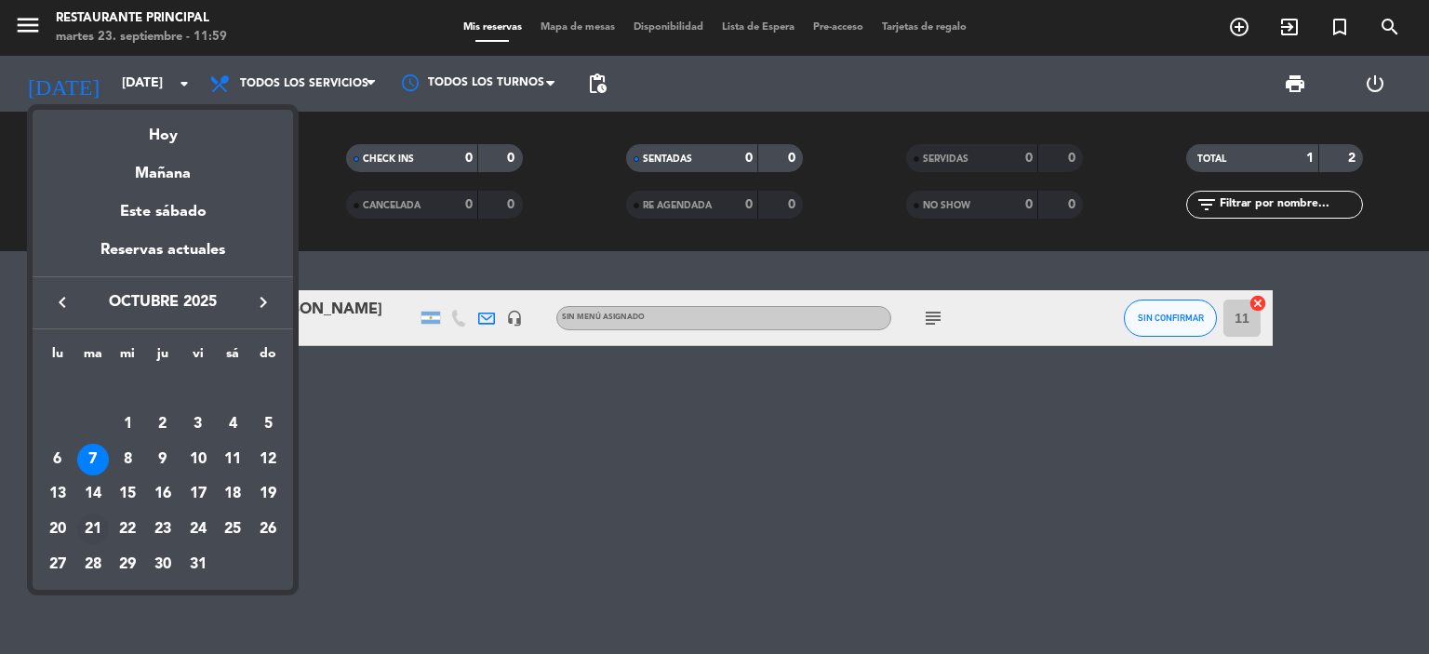
click at [93, 527] on div "21" at bounding box center [93, 530] width 32 height 32
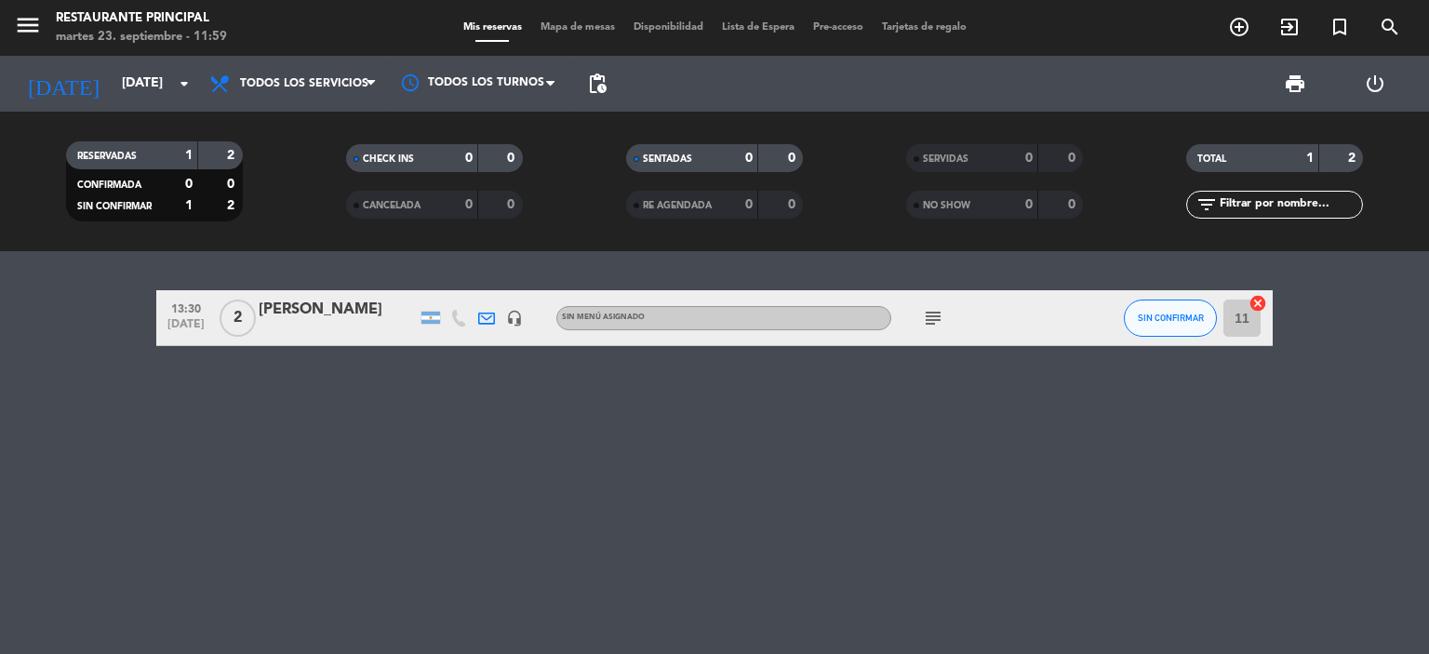
type input "[DATE]"
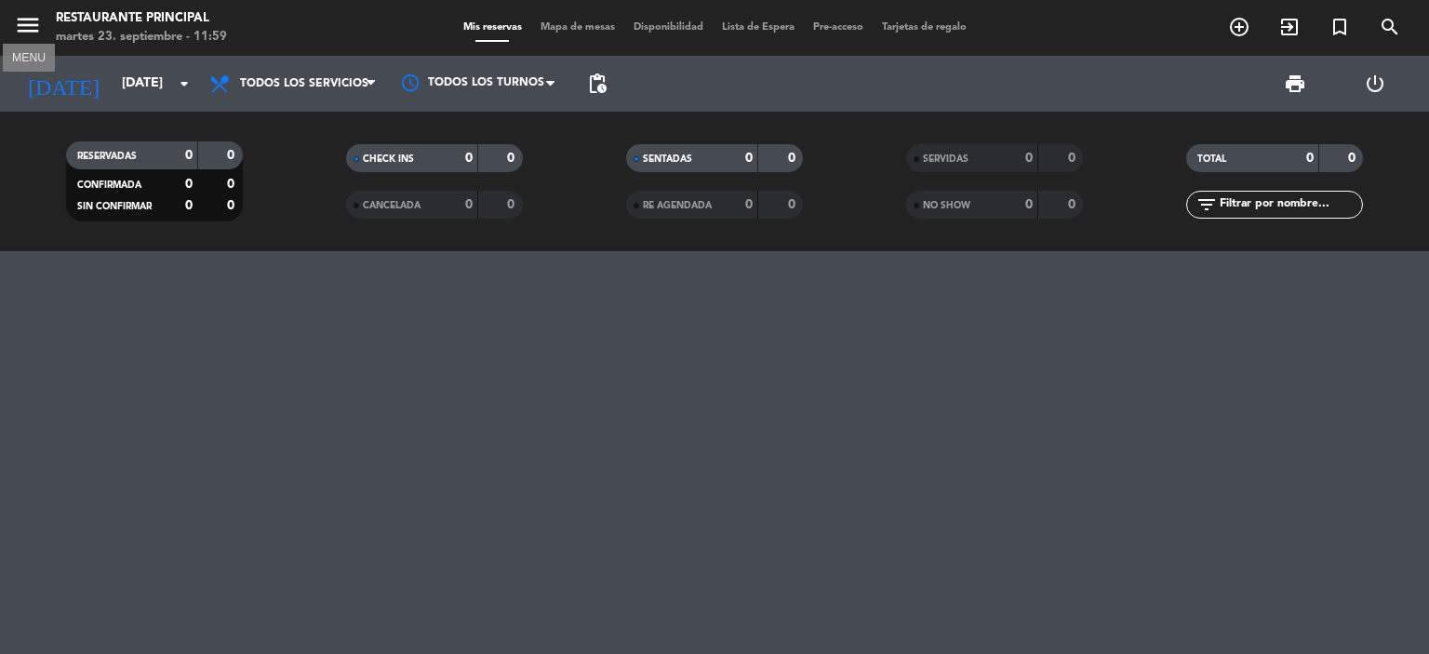
click at [14, 23] on icon "menu" at bounding box center [28, 25] width 28 height 28
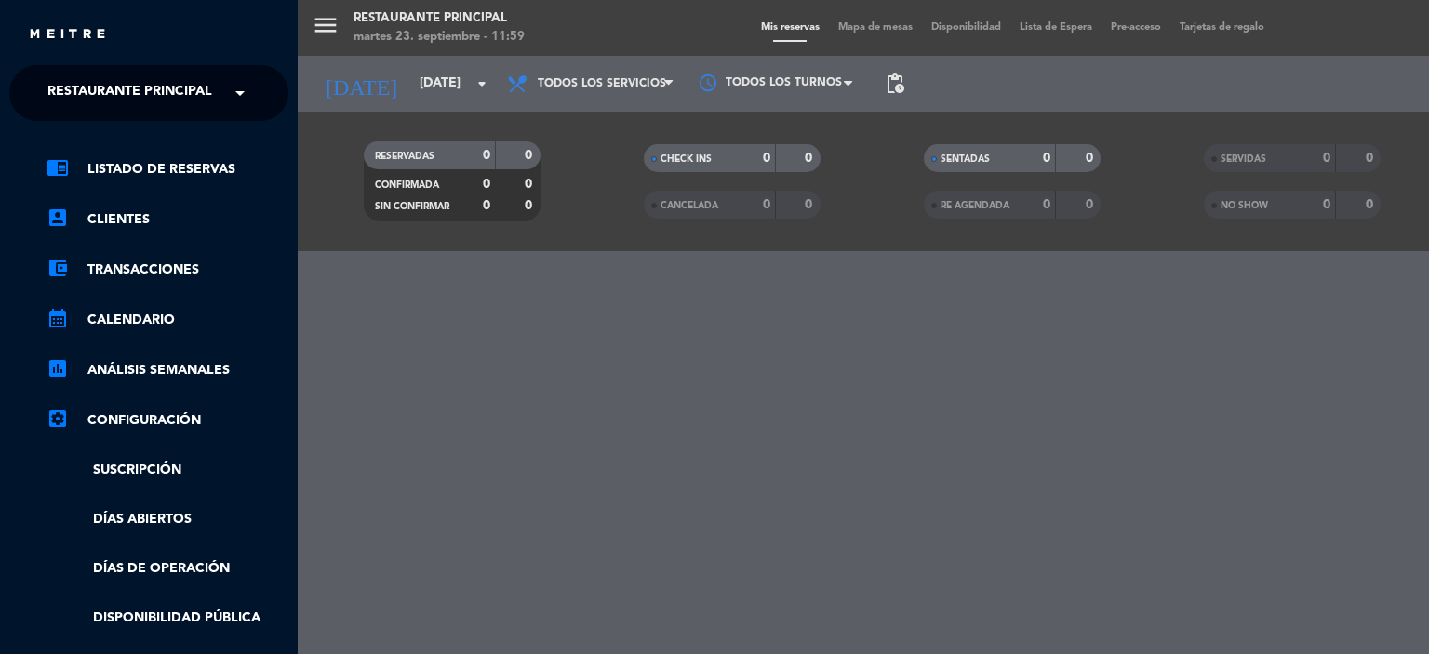
click at [107, 91] on span "Restaurante Principal" at bounding box center [129, 93] width 165 height 39
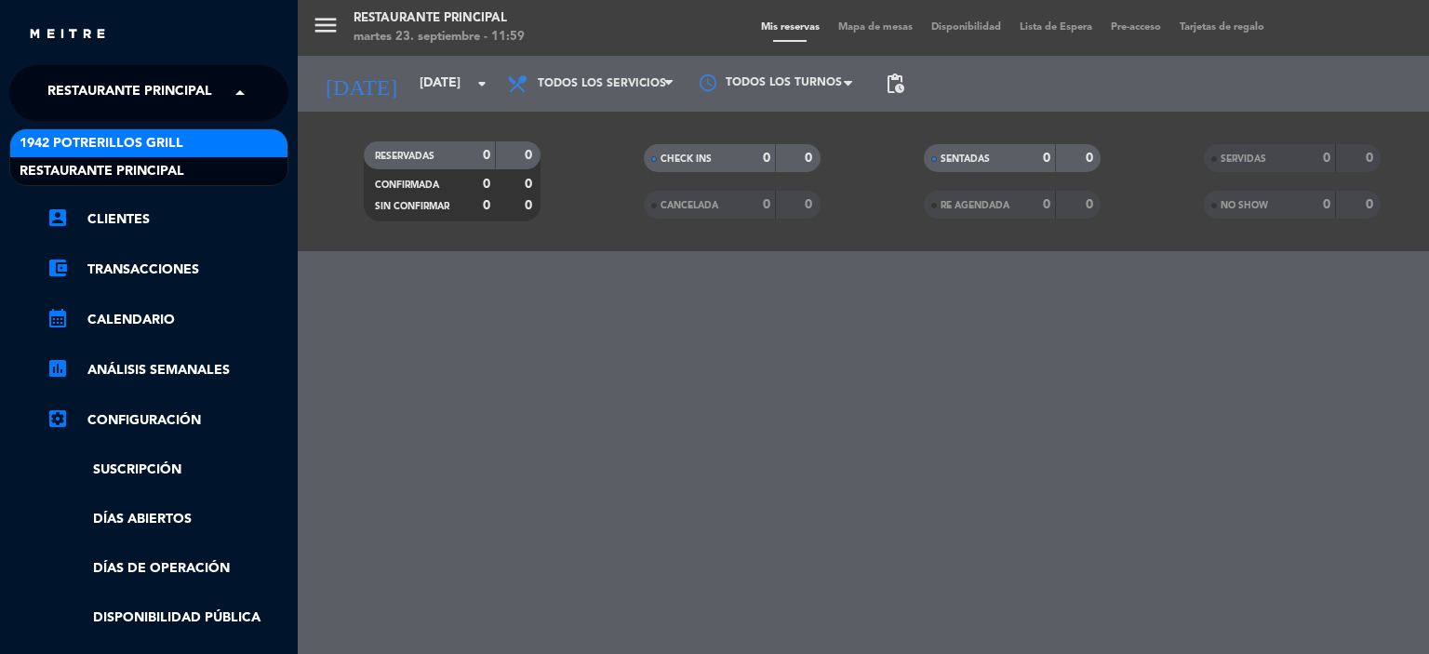
click at [121, 140] on span "1942 Potrerillos Grill" at bounding box center [102, 143] width 164 height 21
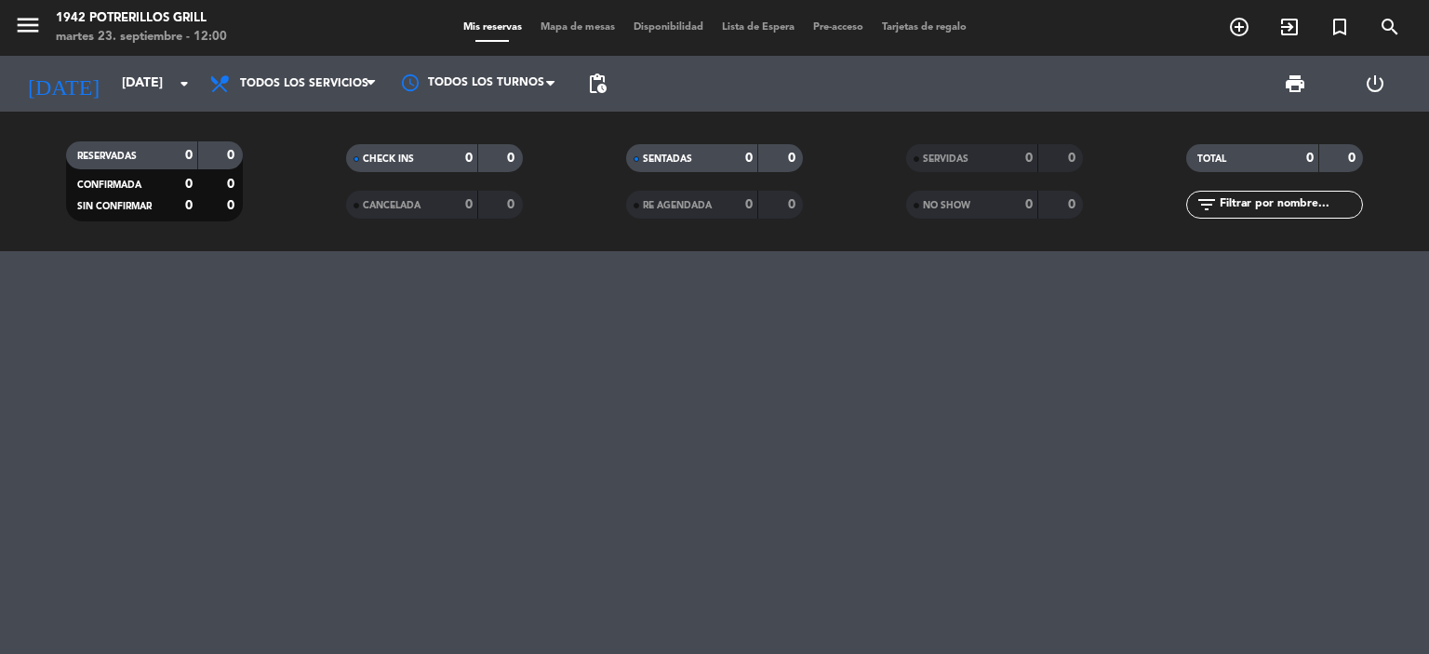
click at [46, 29] on span "menu" at bounding box center [35, 29] width 42 height 44
click at [35, 33] on icon "menu" at bounding box center [28, 25] width 28 height 28
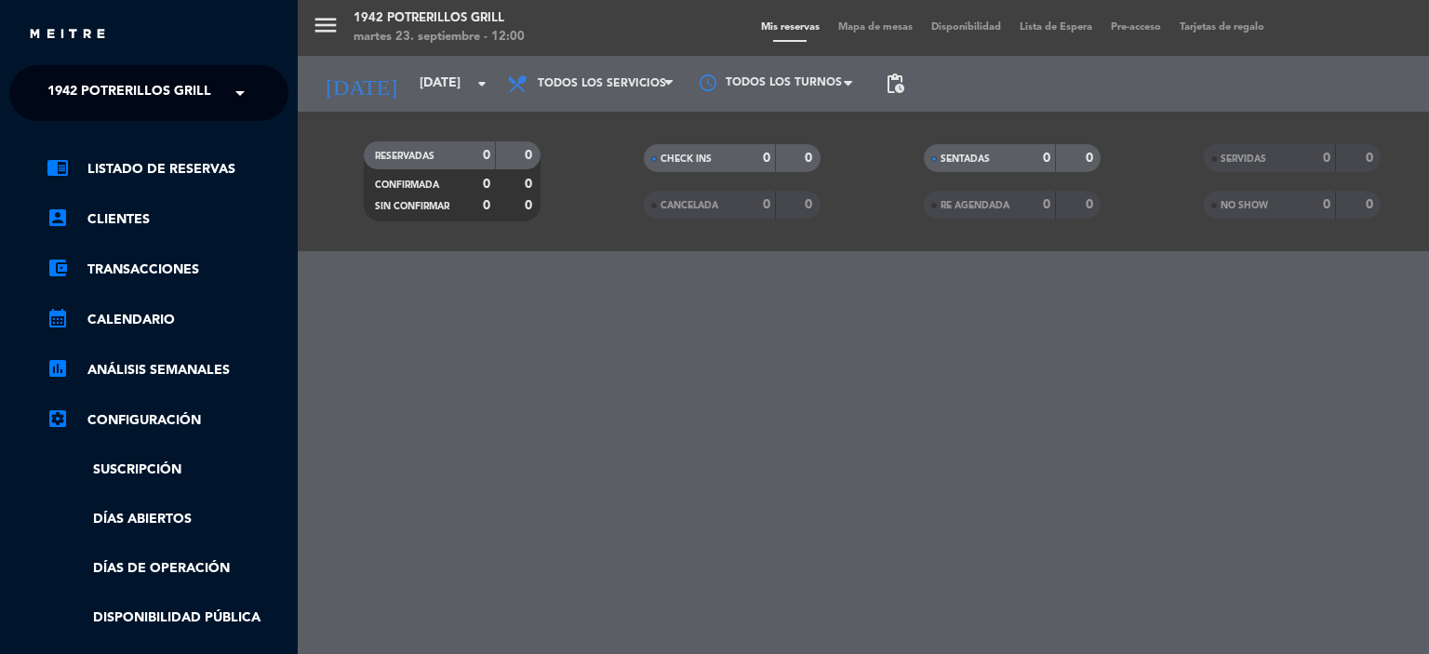
click at [116, 94] on span "1942 Potrerillos Grill" at bounding box center [129, 93] width 164 height 39
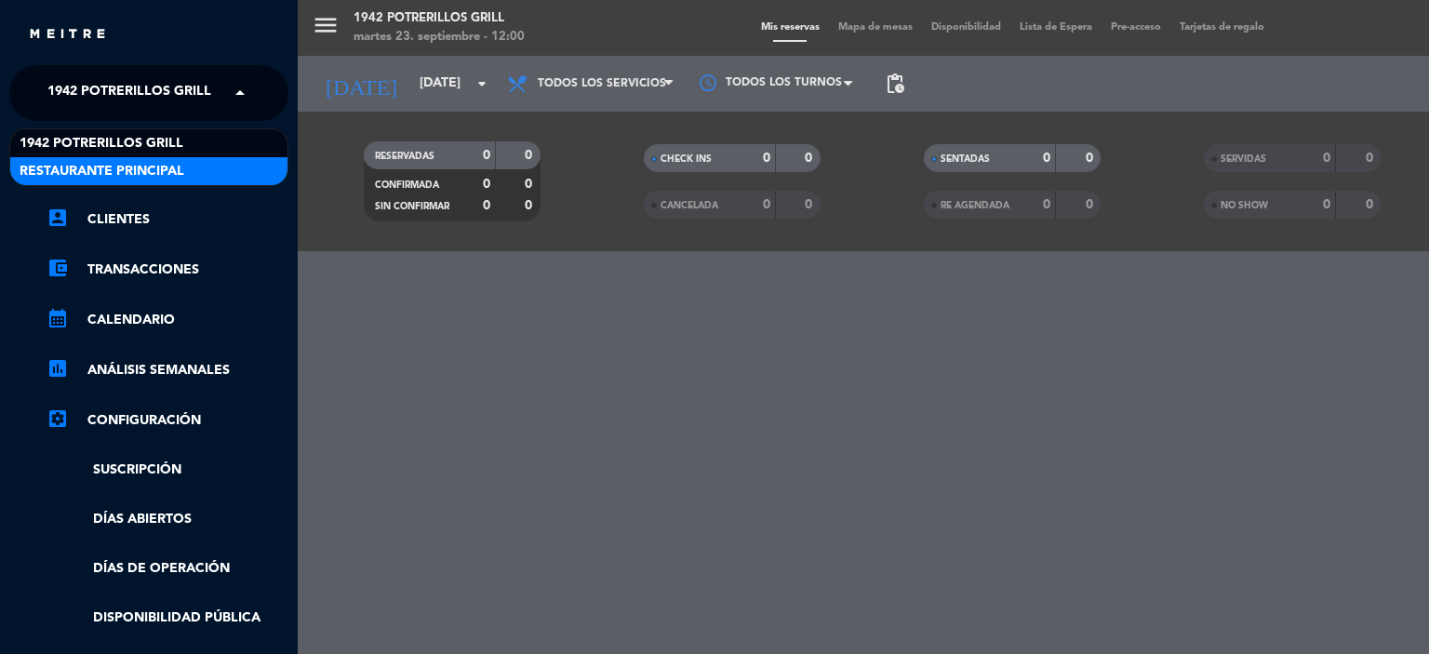
click at [133, 161] on span "Restaurante Principal" at bounding box center [102, 171] width 165 height 21
